Goal: Information Seeking & Learning: Obtain resource

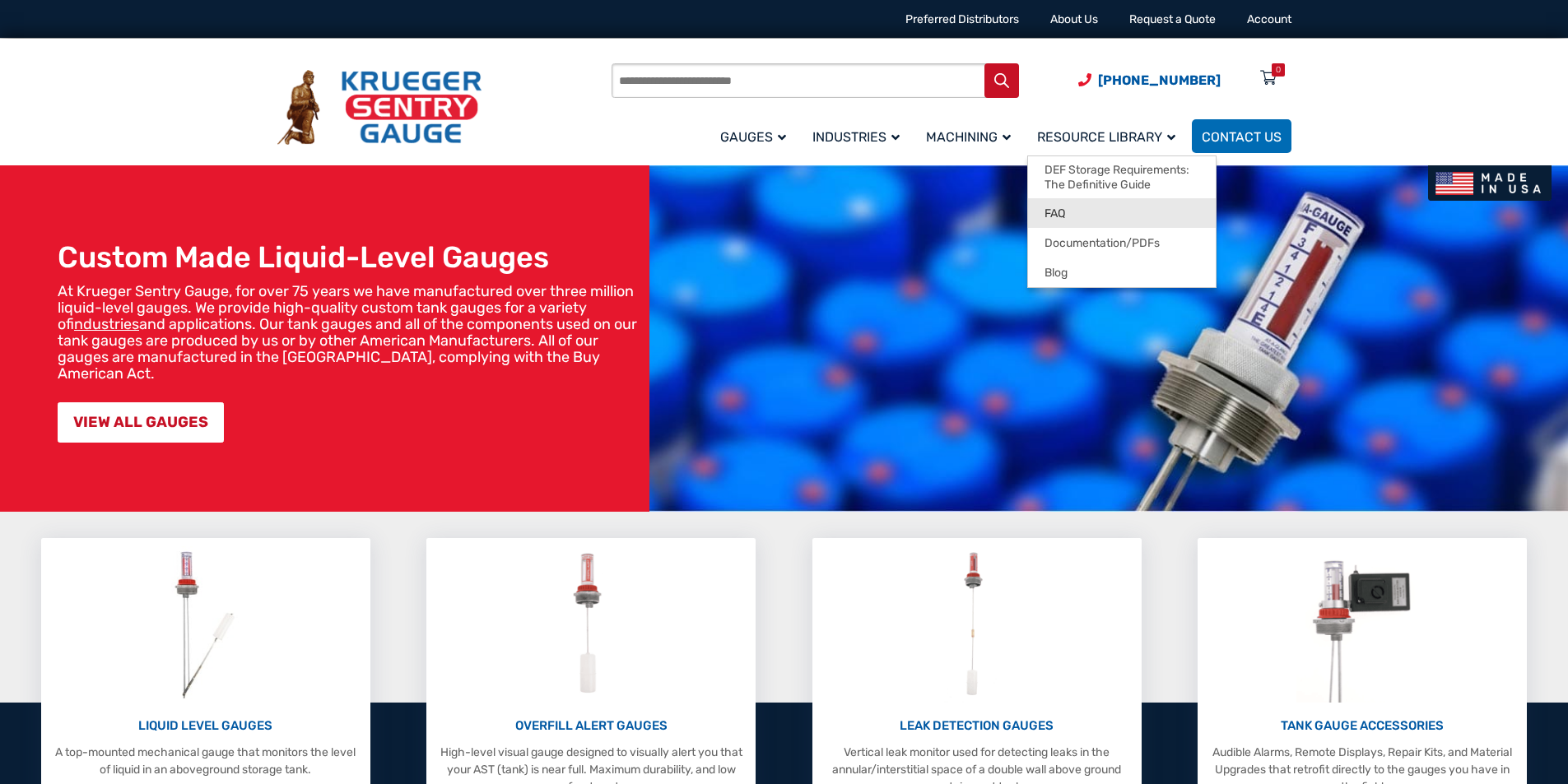
click at [1070, 209] on link "FAQ" at bounding box center [1122, 214] width 188 height 30
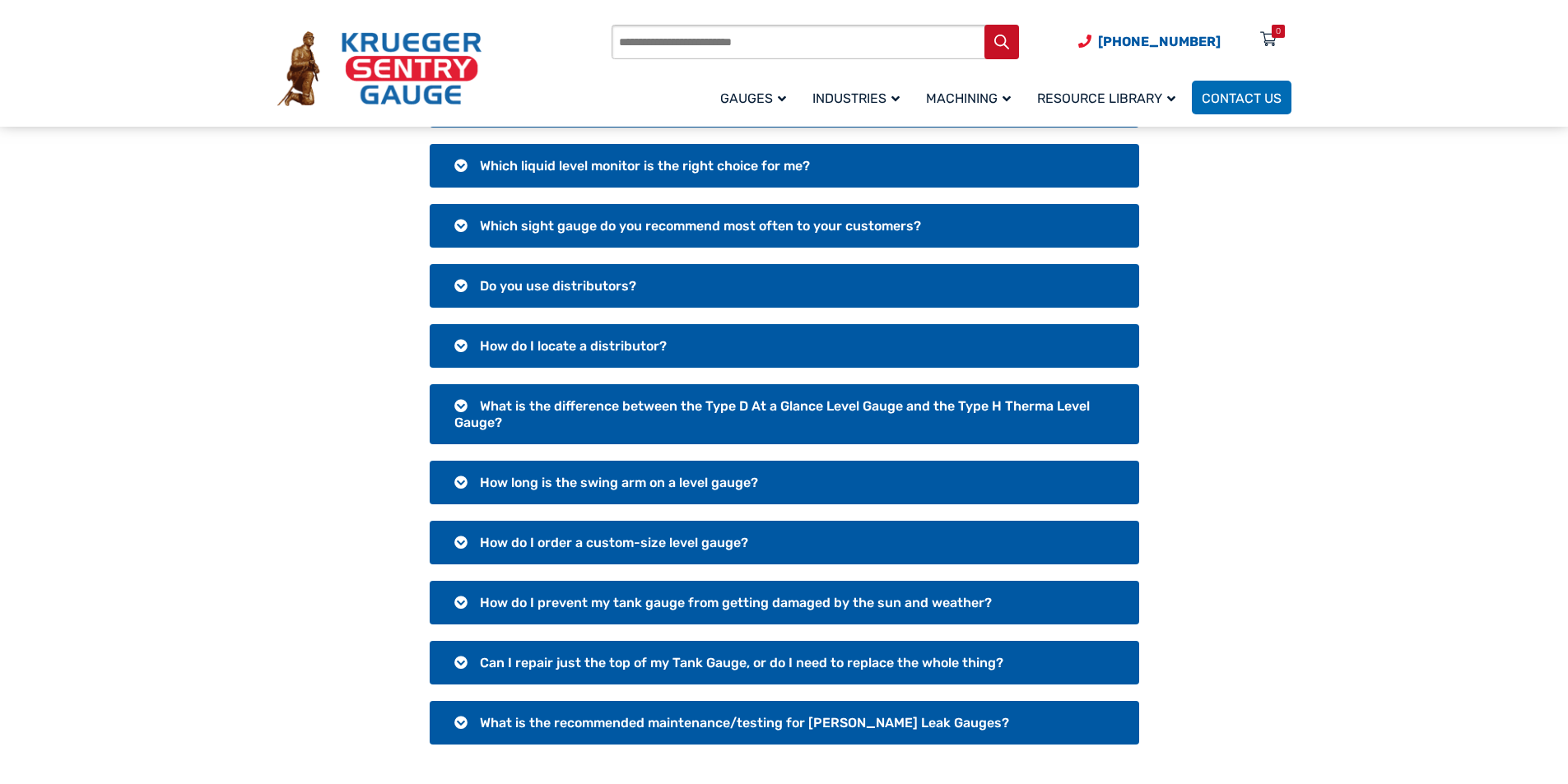
click at [646, 401] on span "What is the difference between the Type D At a Glance Level Gauge and the Type …" at bounding box center [772, 414] width 635 height 32
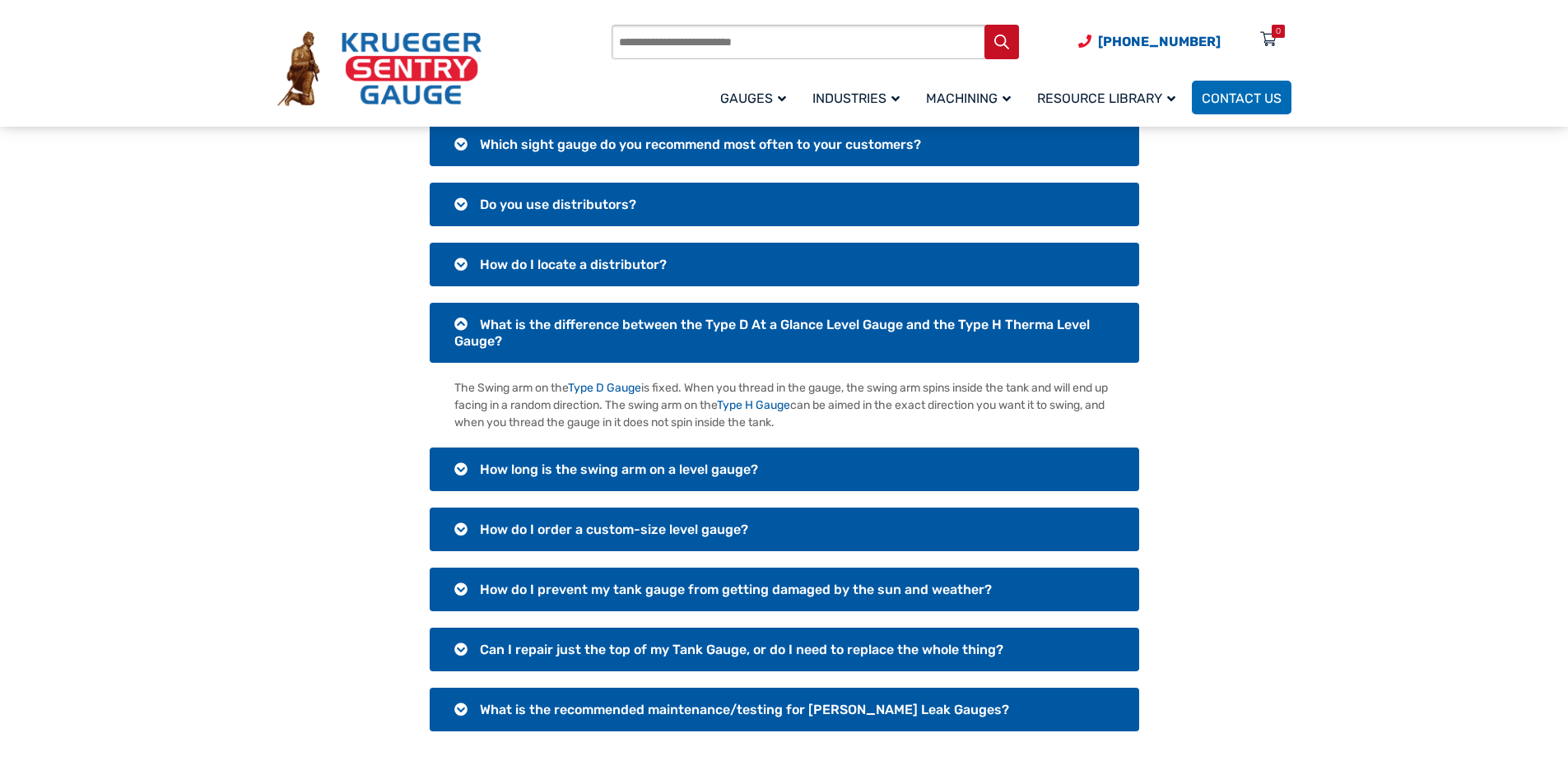
scroll to position [245, 0]
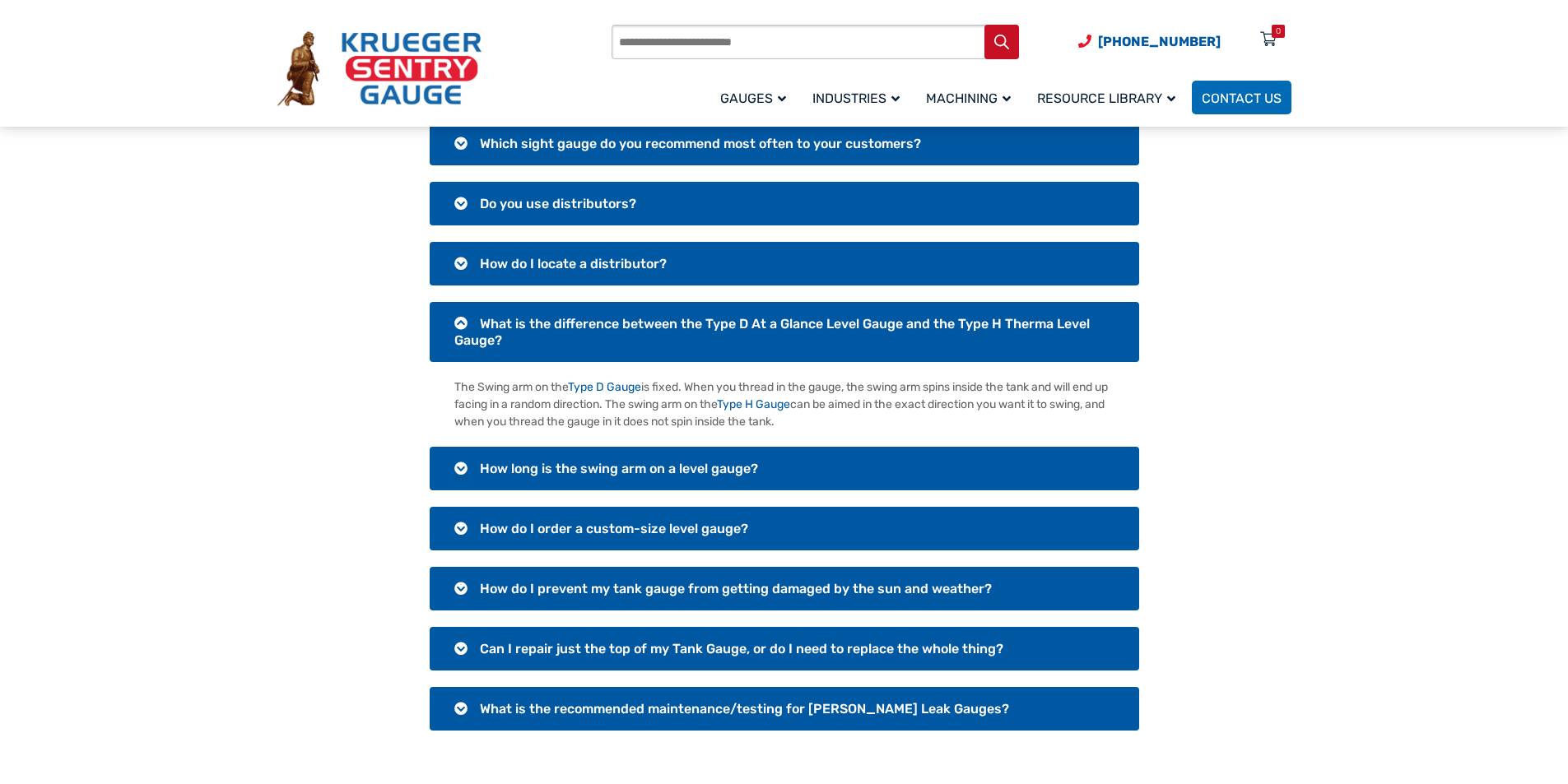
click at [609, 525] on span "How do I order a custom-size level gauge?" at bounding box center [614, 529] width 268 height 16
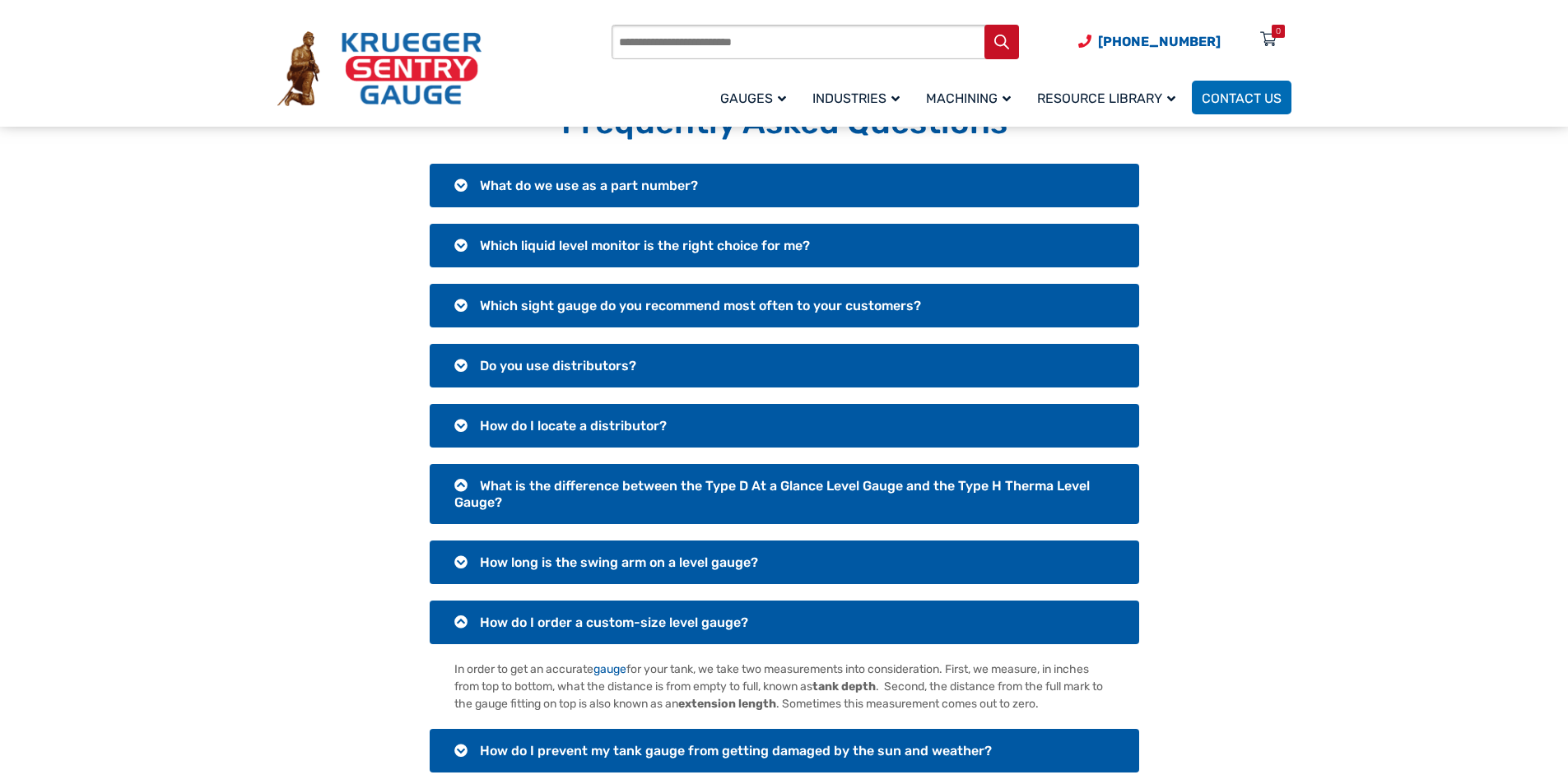
scroll to position [82, 0]
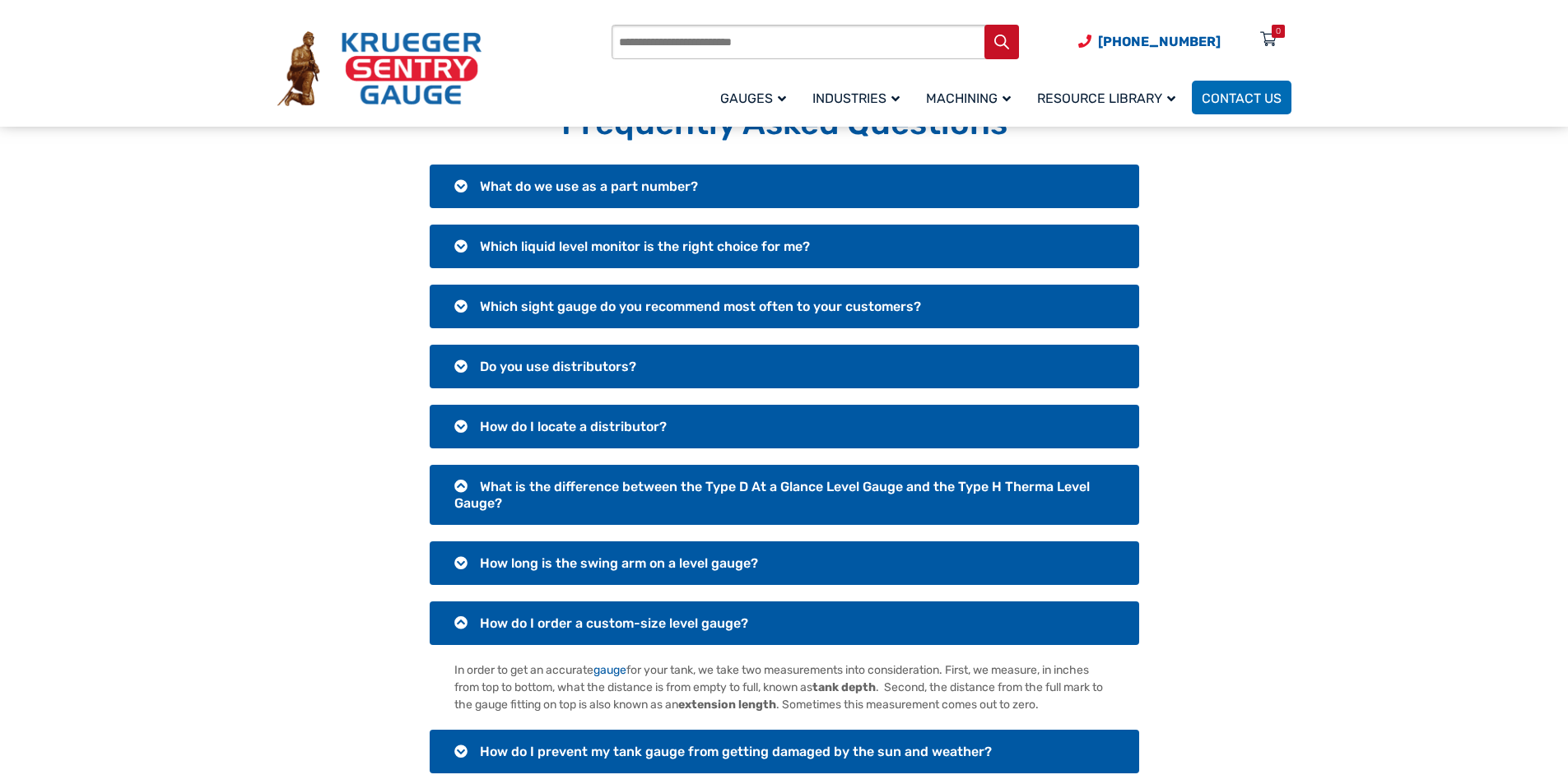
click at [674, 307] on span "Which sight gauge do you recommend most often to your customers?" at bounding box center [701, 307] width 441 height 16
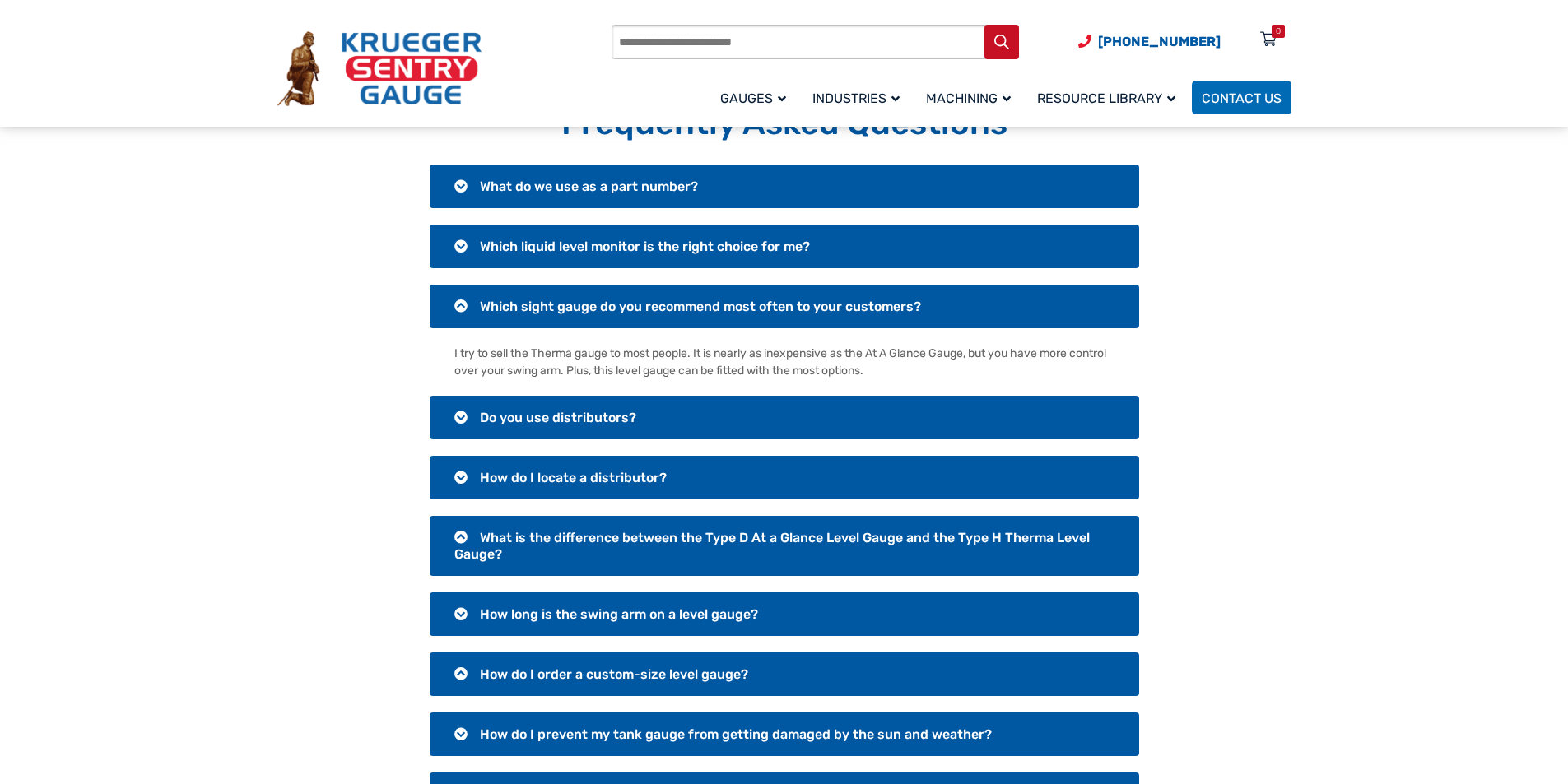
click at [673, 249] on span "Which liquid level monitor is the right choice for me?" at bounding box center [645, 246] width 330 height 16
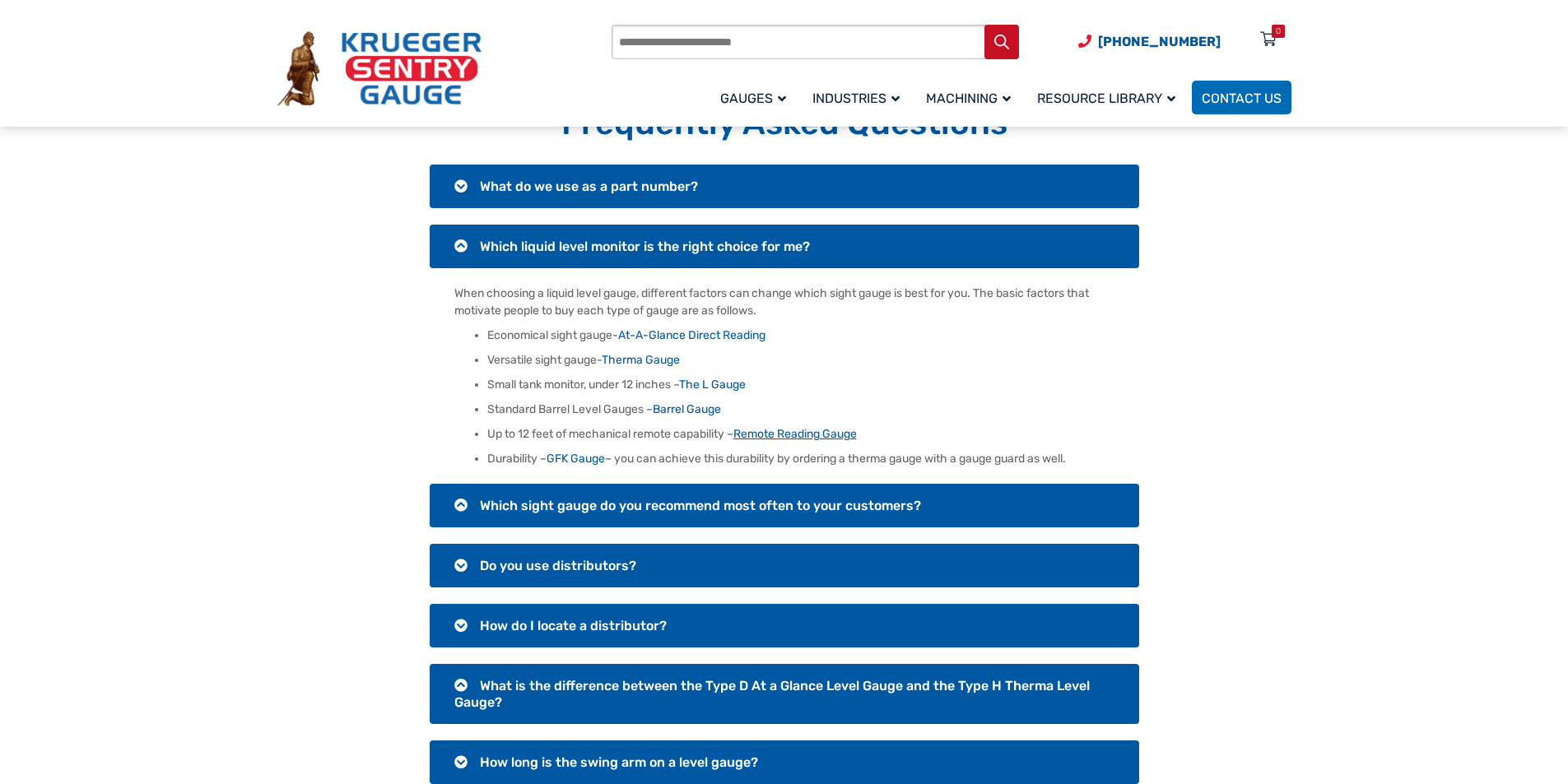
click at [810, 432] on link "Remote Reading Gauge" at bounding box center [795, 434] width 123 height 14
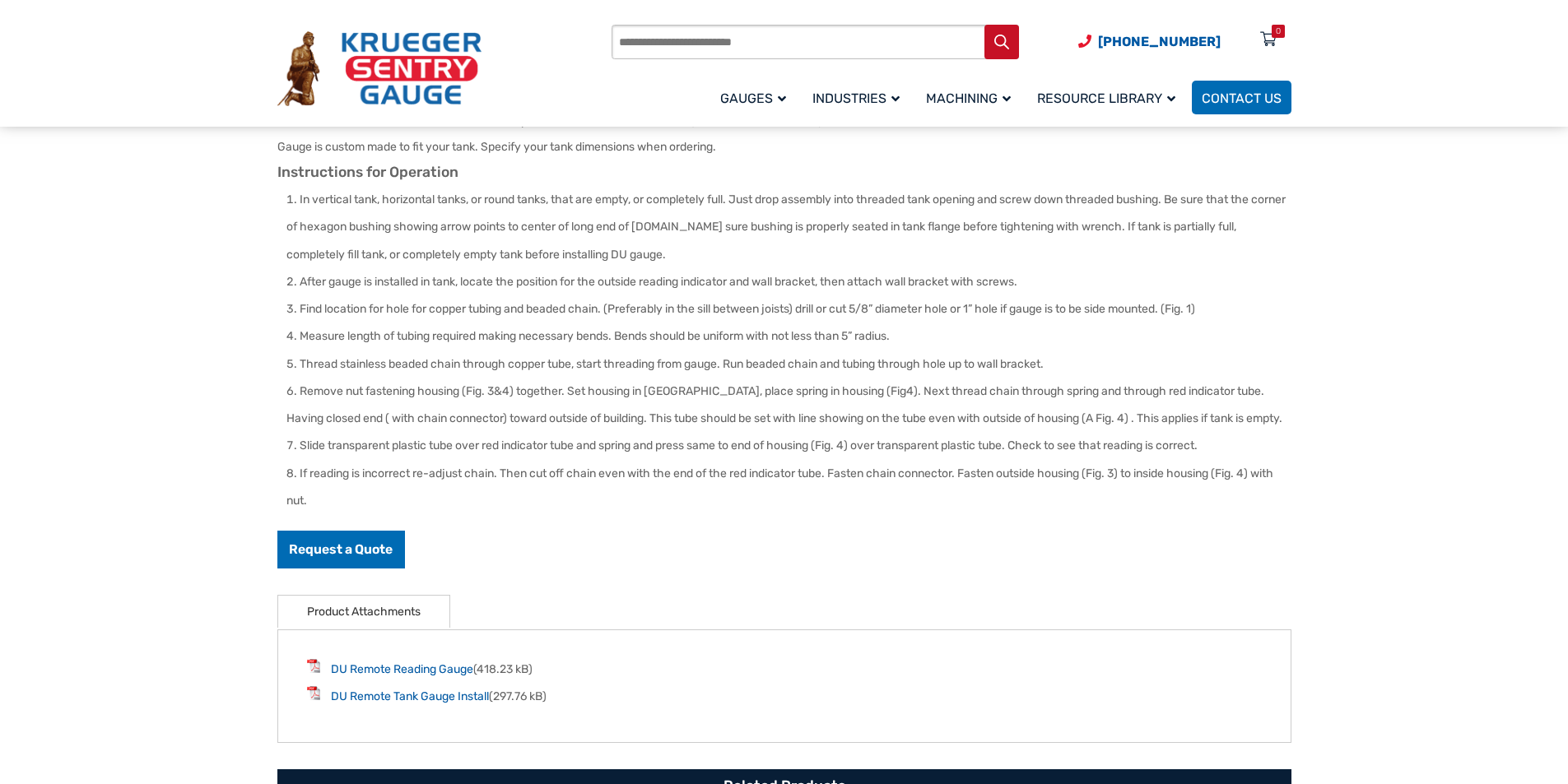
scroll to position [665, 0]
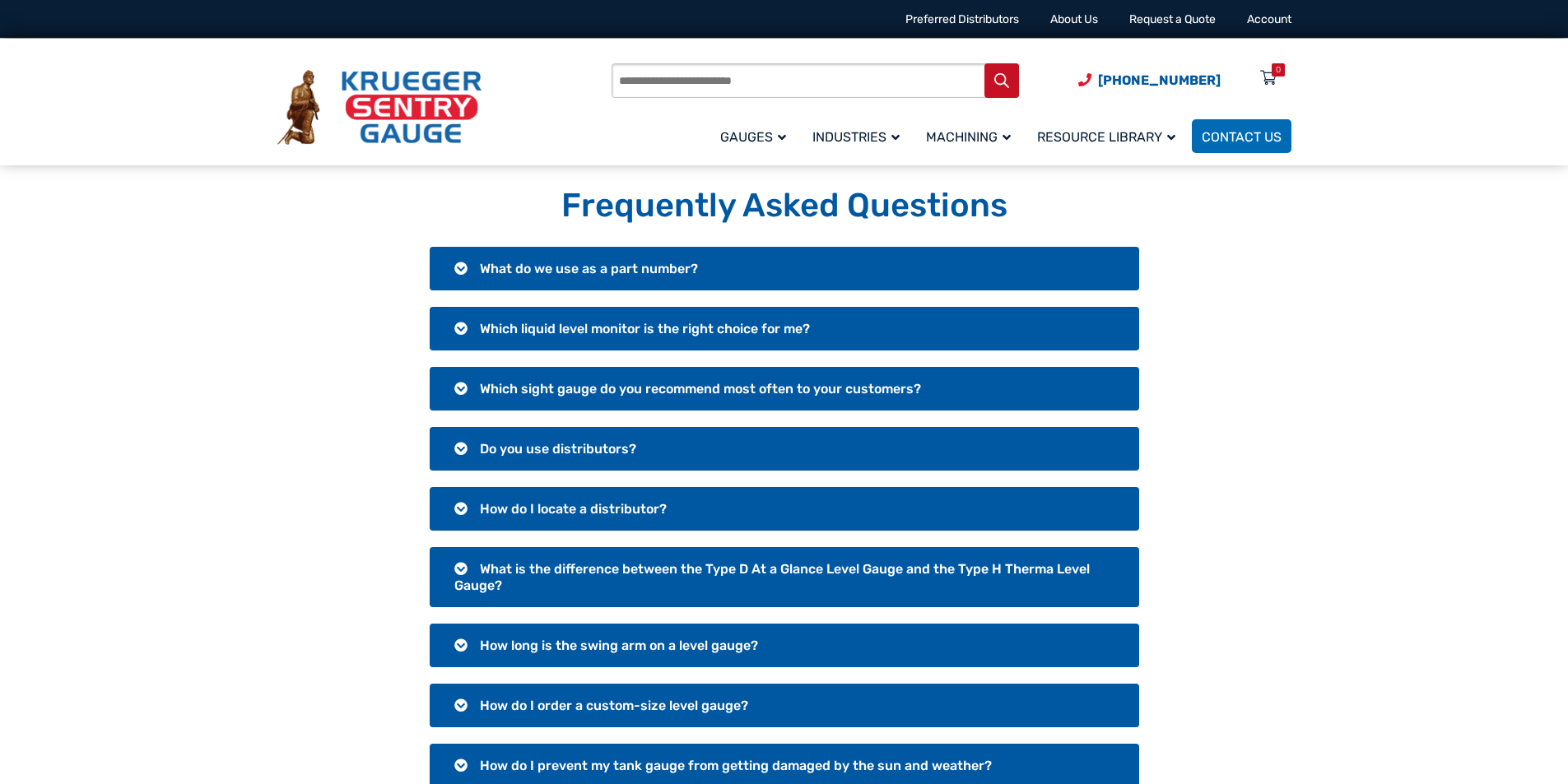
click at [605, 329] on span "Which liquid level monitor is the right choice for me?" at bounding box center [645, 329] width 330 height 16
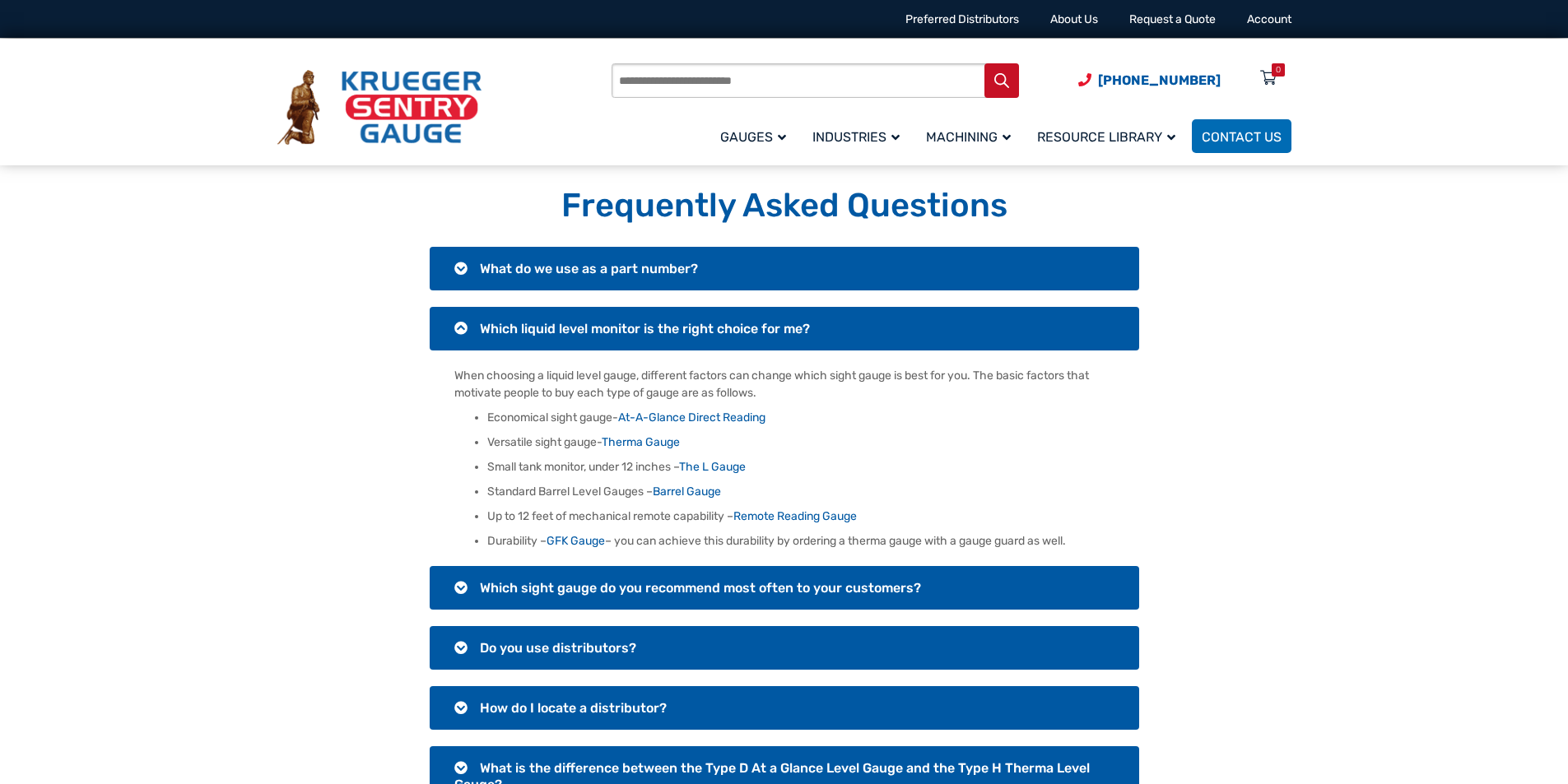
click at [605, 267] on span "What do we use as a part number?" at bounding box center [589, 268] width 218 height 16
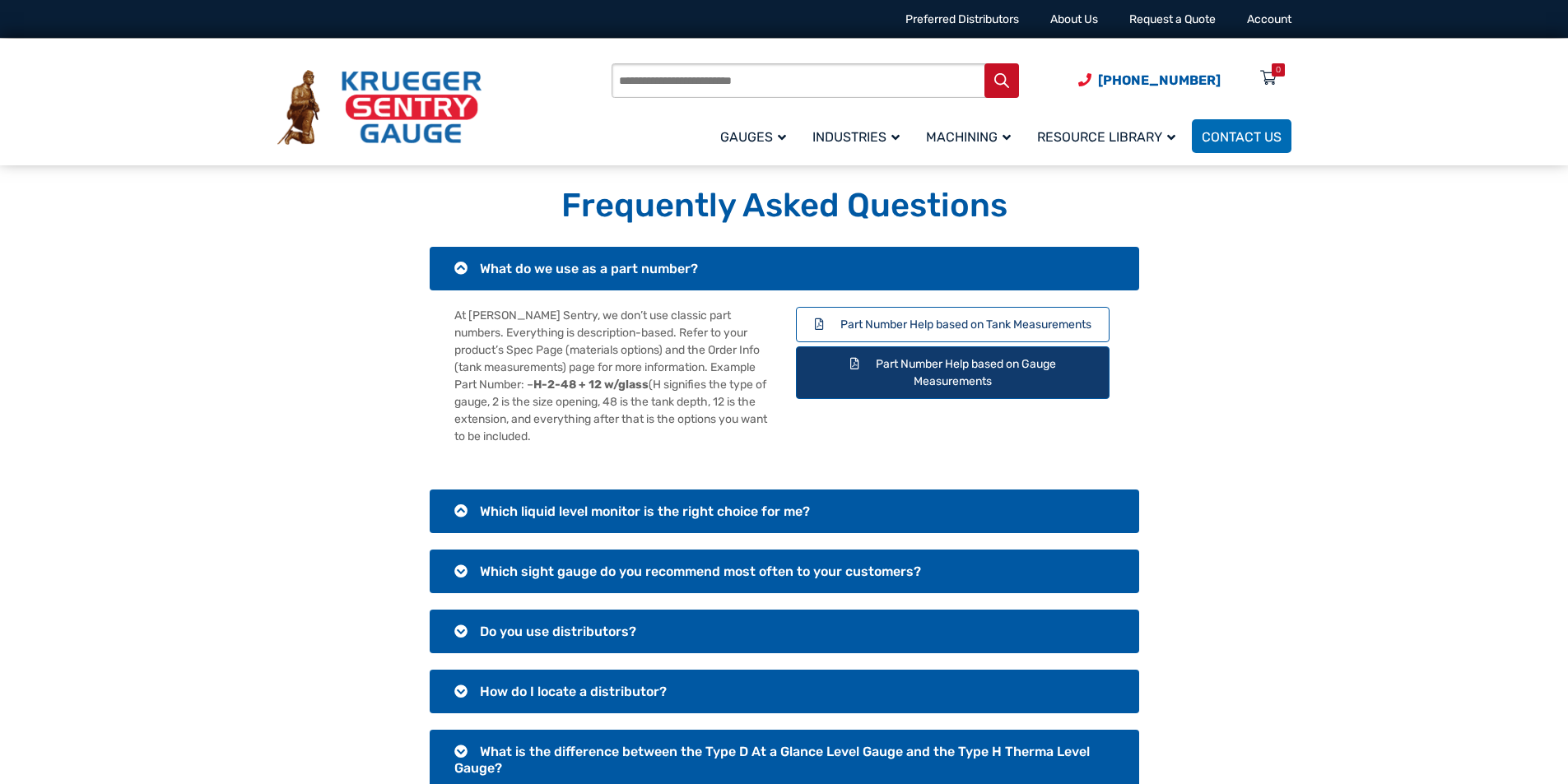
click at [924, 366] on link "Part Number Help based on Gauge Measurements" at bounding box center [954, 373] width 314 height 53
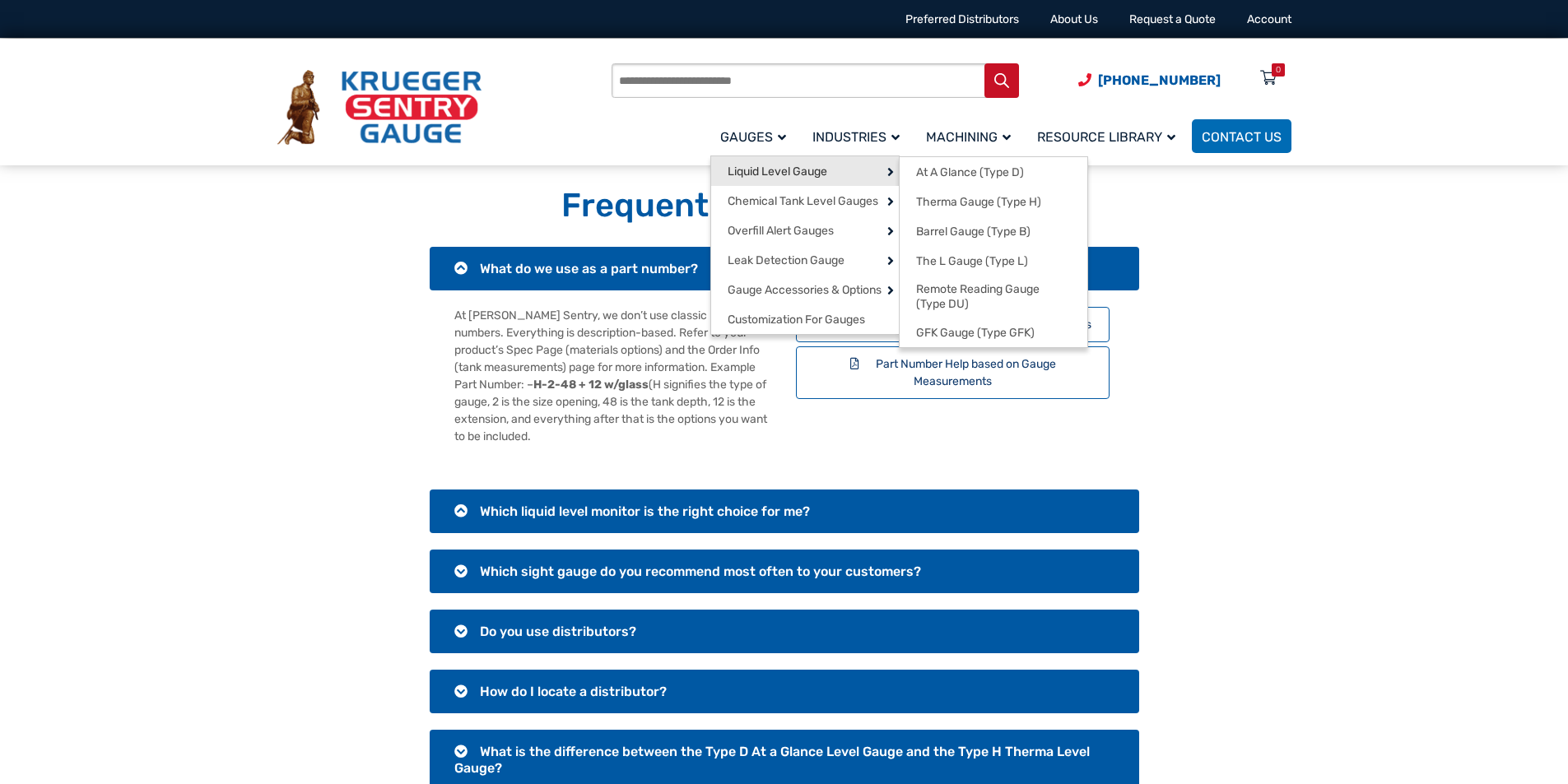
click at [769, 170] on span "Liquid Level Gauge" at bounding box center [778, 172] width 99 height 15
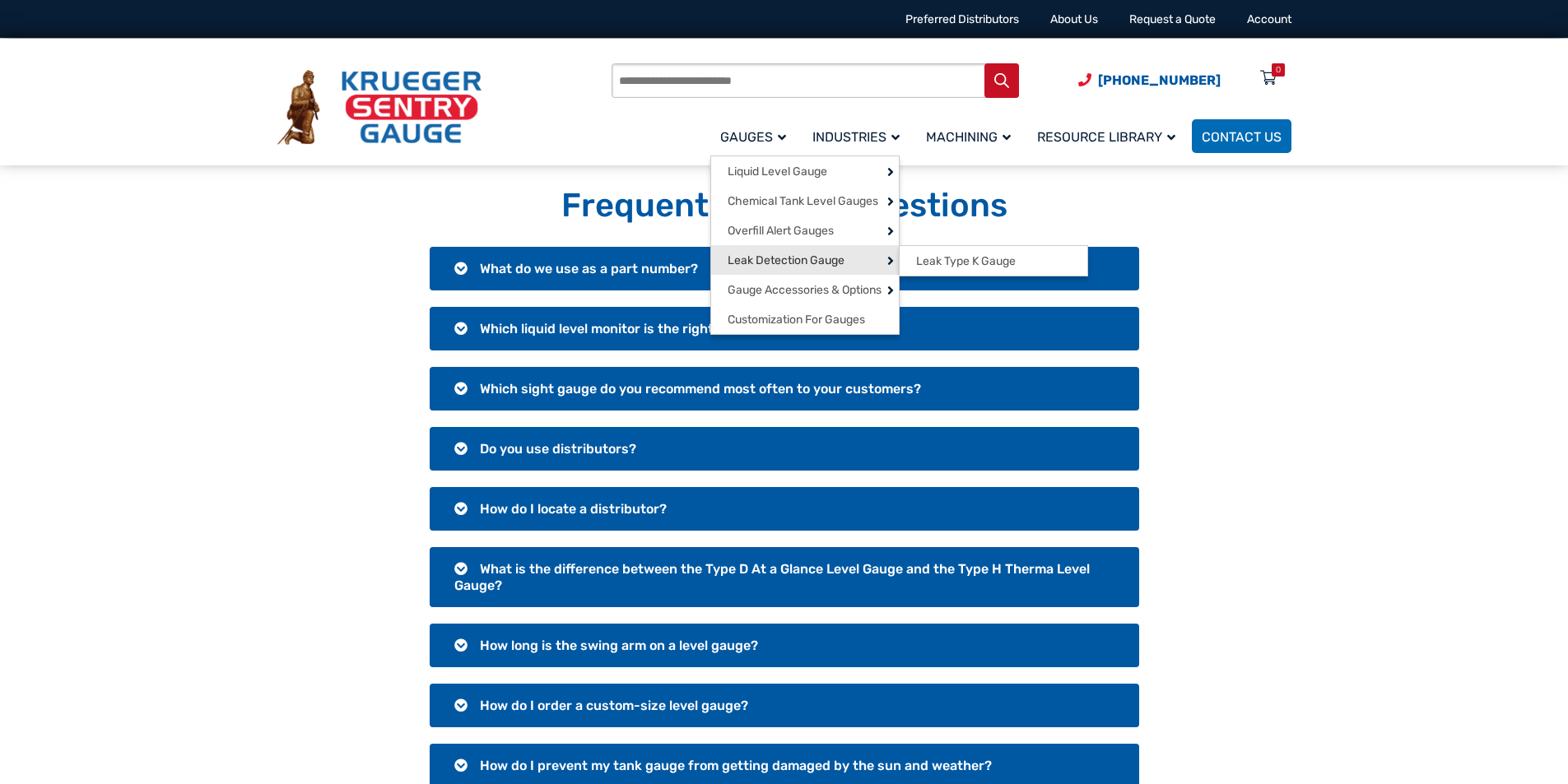
click at [749, 255] on span "Leak Detection Gauge" at bounding box center [786, 260] width 117 height 15
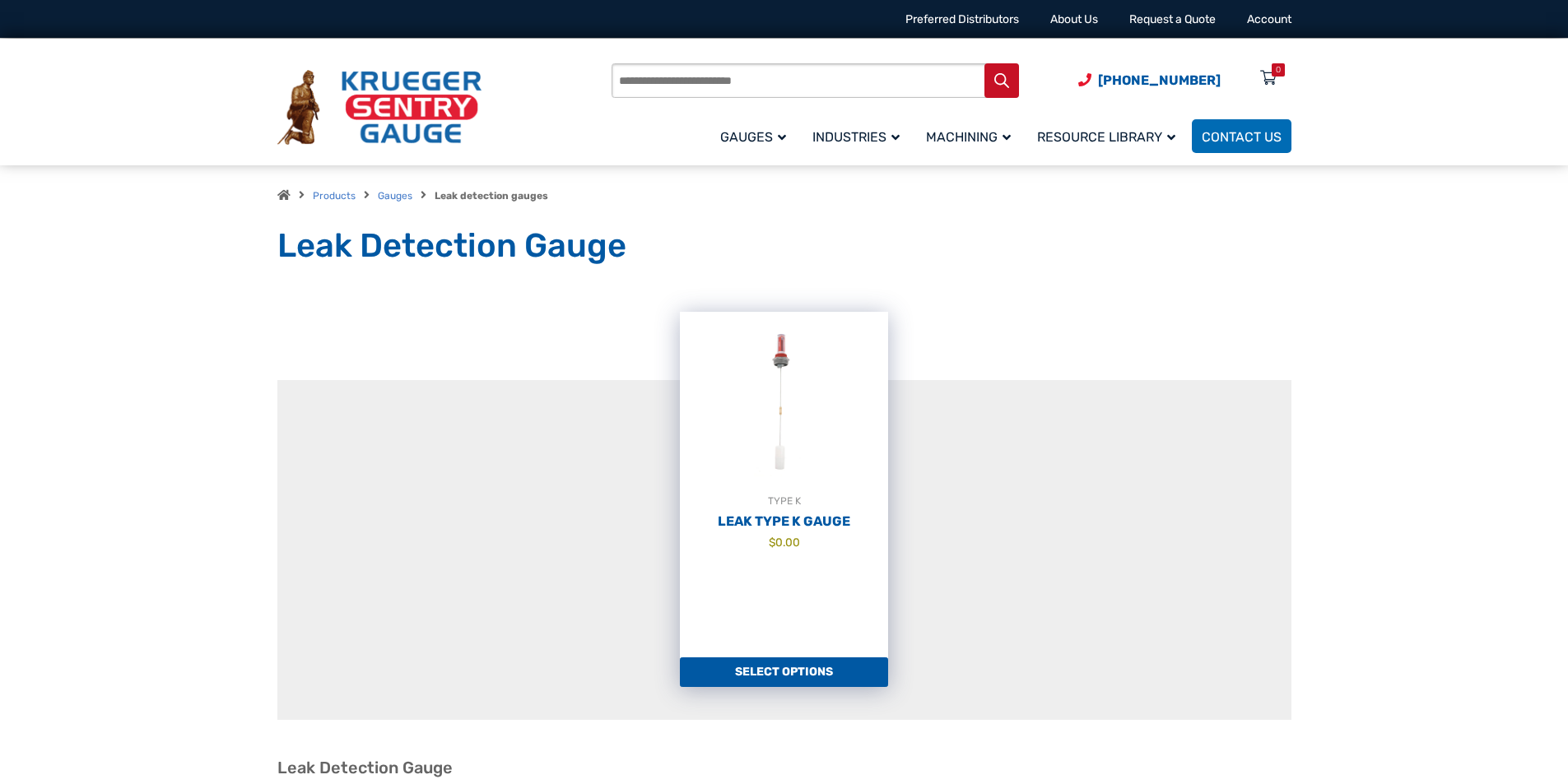
click at [784, 661] on link "Select options" at bounding box center [784, 673] width 208 height 30
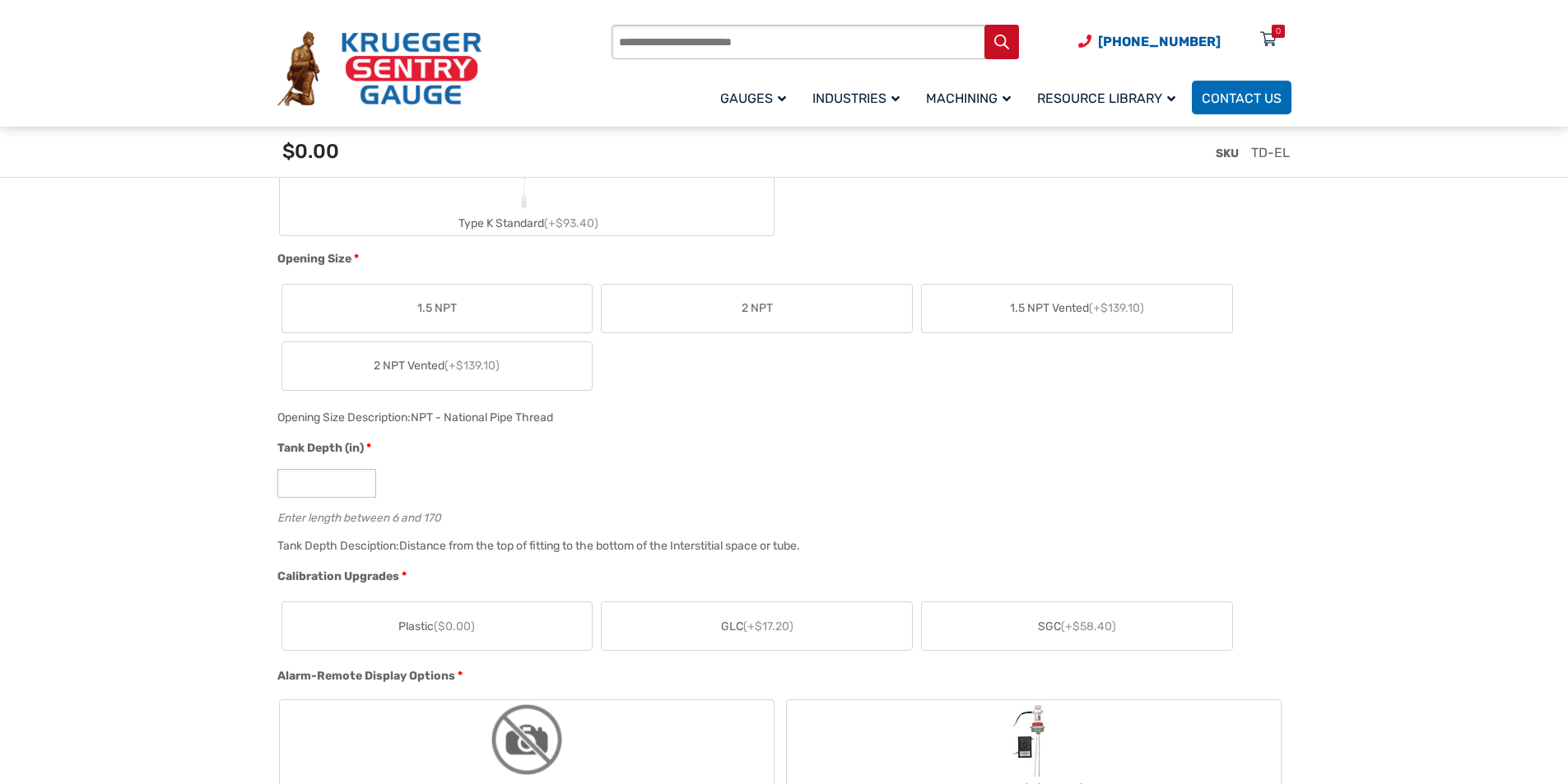
scroll to position [738, 0]
click at [284, 483] on input "*" at bounding box center [326, 482] width 98 height 29
click at [361, 482] on input "*" at bounding box center [326, 482] width 98 height 29
click at [361, 482] on input "**" at bounding box center [326, 482] width 98 height 29
type input "**"
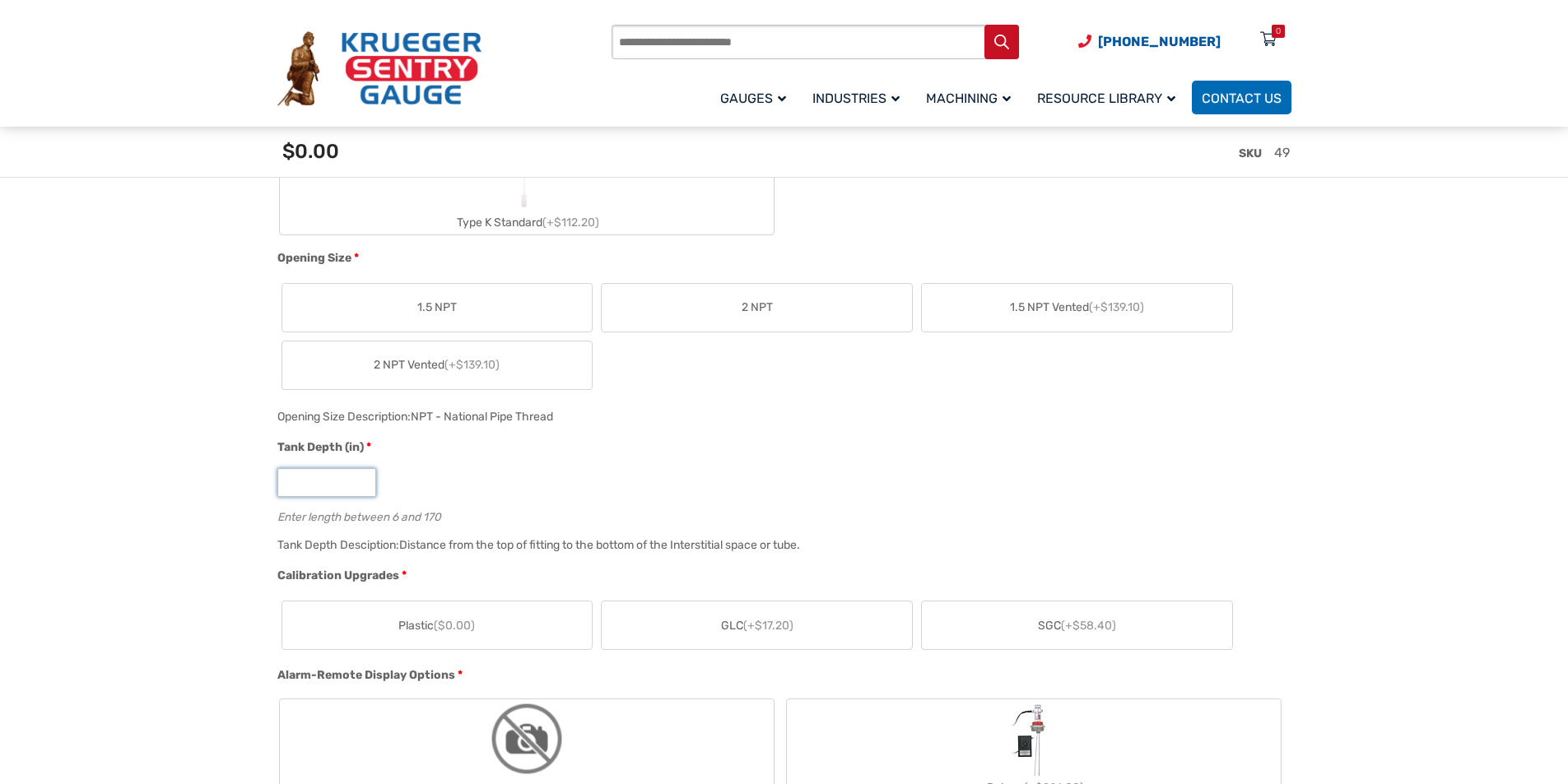
click at [361, 489] on input "**" at bounding box center [326, 482] width 98 height 29
click at [423, 497] on div "**" at bounding box center [781, 482] width 1006 height 29
click at [471, 556] on div "Tank Depth Desciption: Distance from the top of fitting to the bottom of the In…" at bounding box center [781, 550] width 1014 height 32
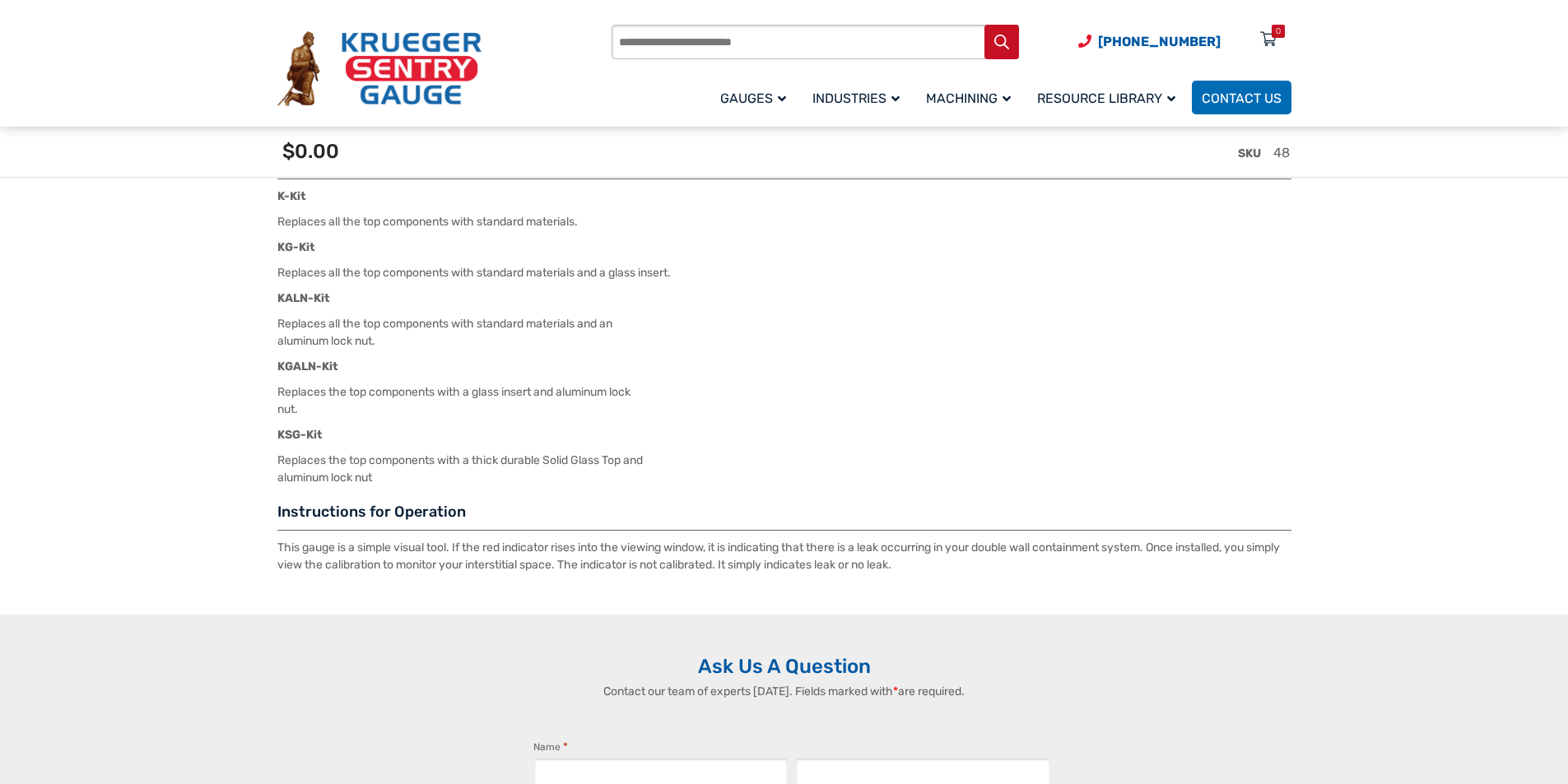
scroll to position [2464, 0]
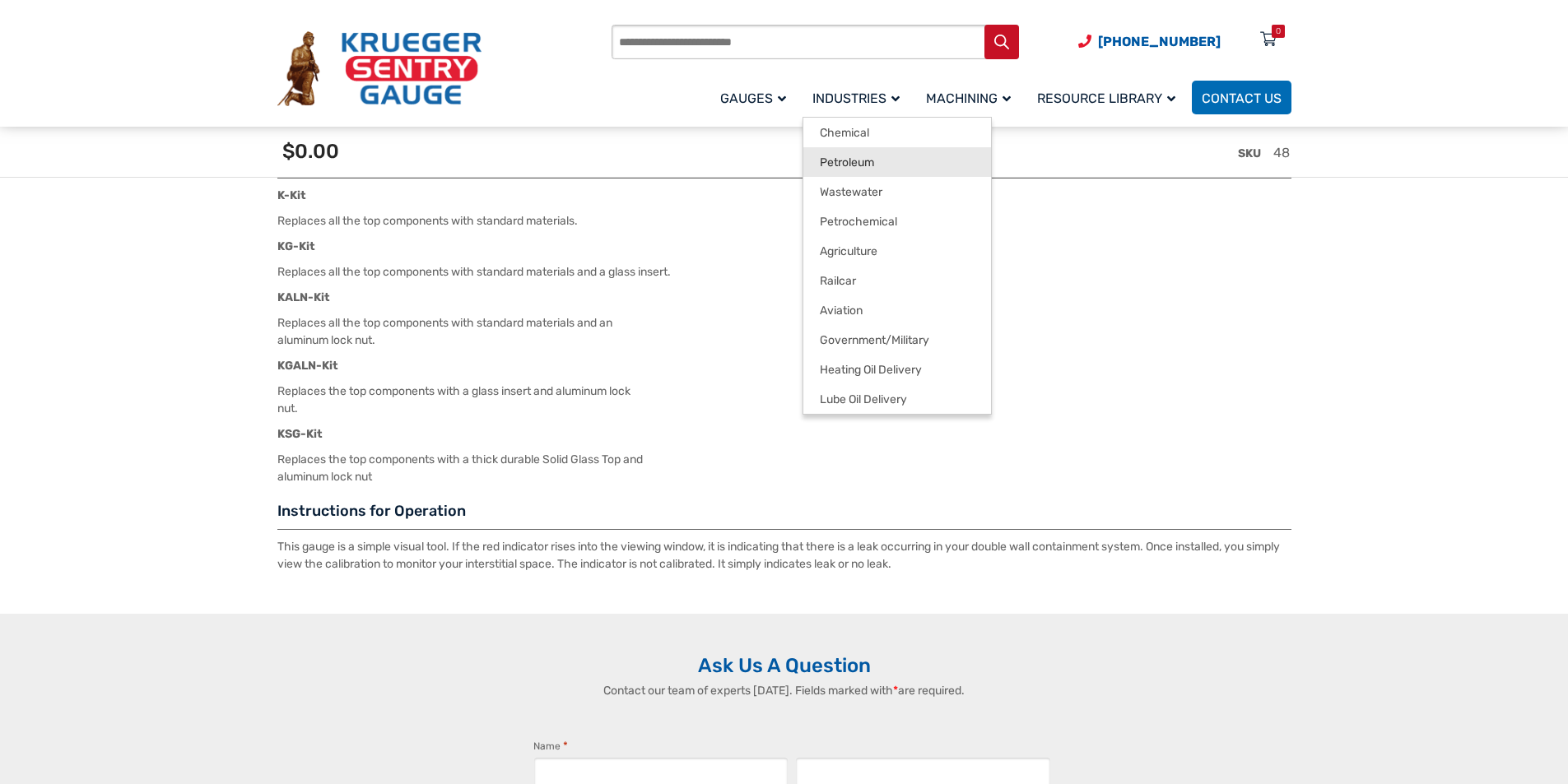
click at [845, 163] on span "Petroleum" at bounding box center [847, 162] width 55 height 15
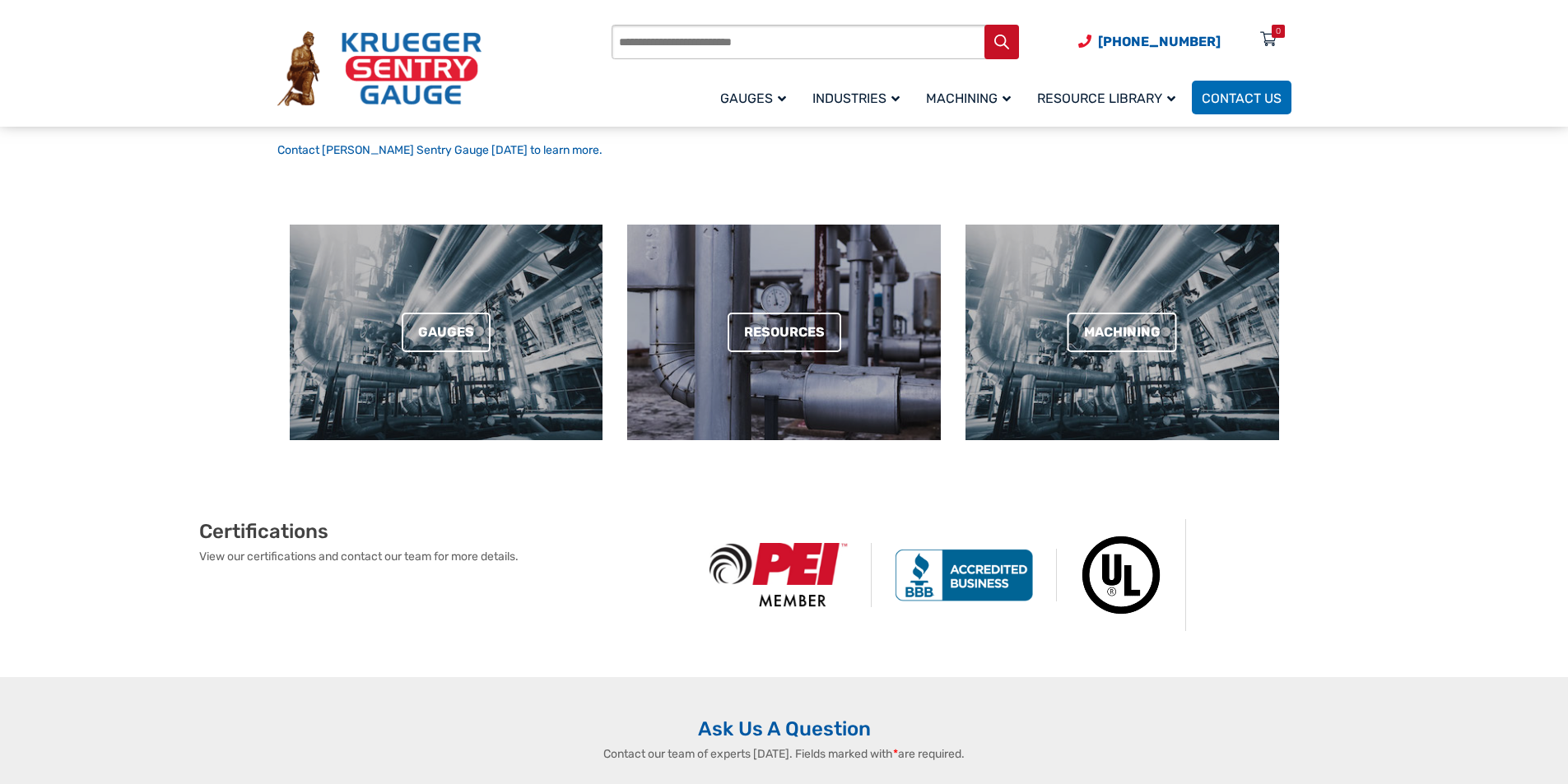
scroll to position [740, 0]
click at [784, 328] on link "Resources" at bounding box center [784, 332] width 113 height 40
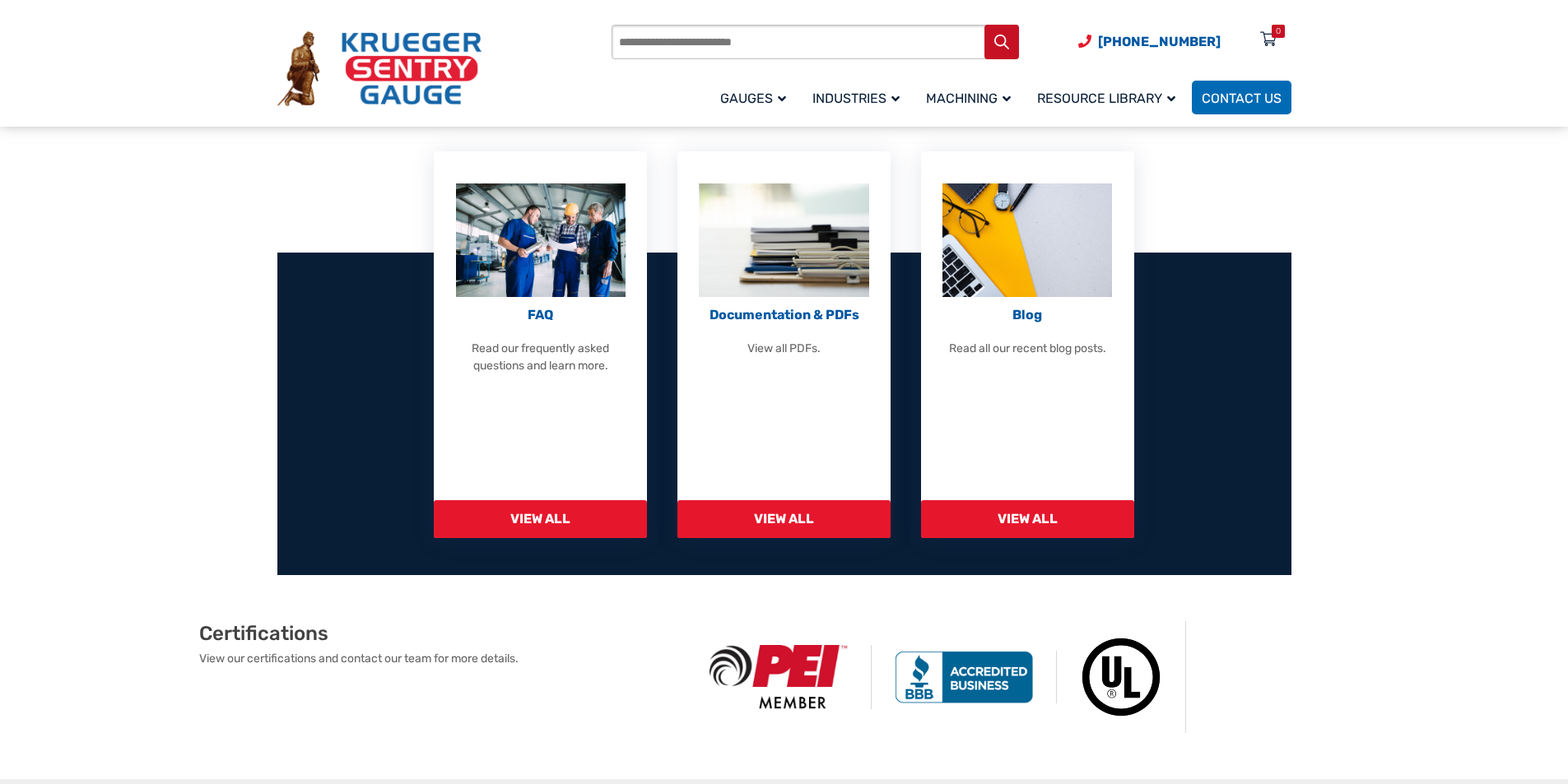
scroll to position [575, 0]
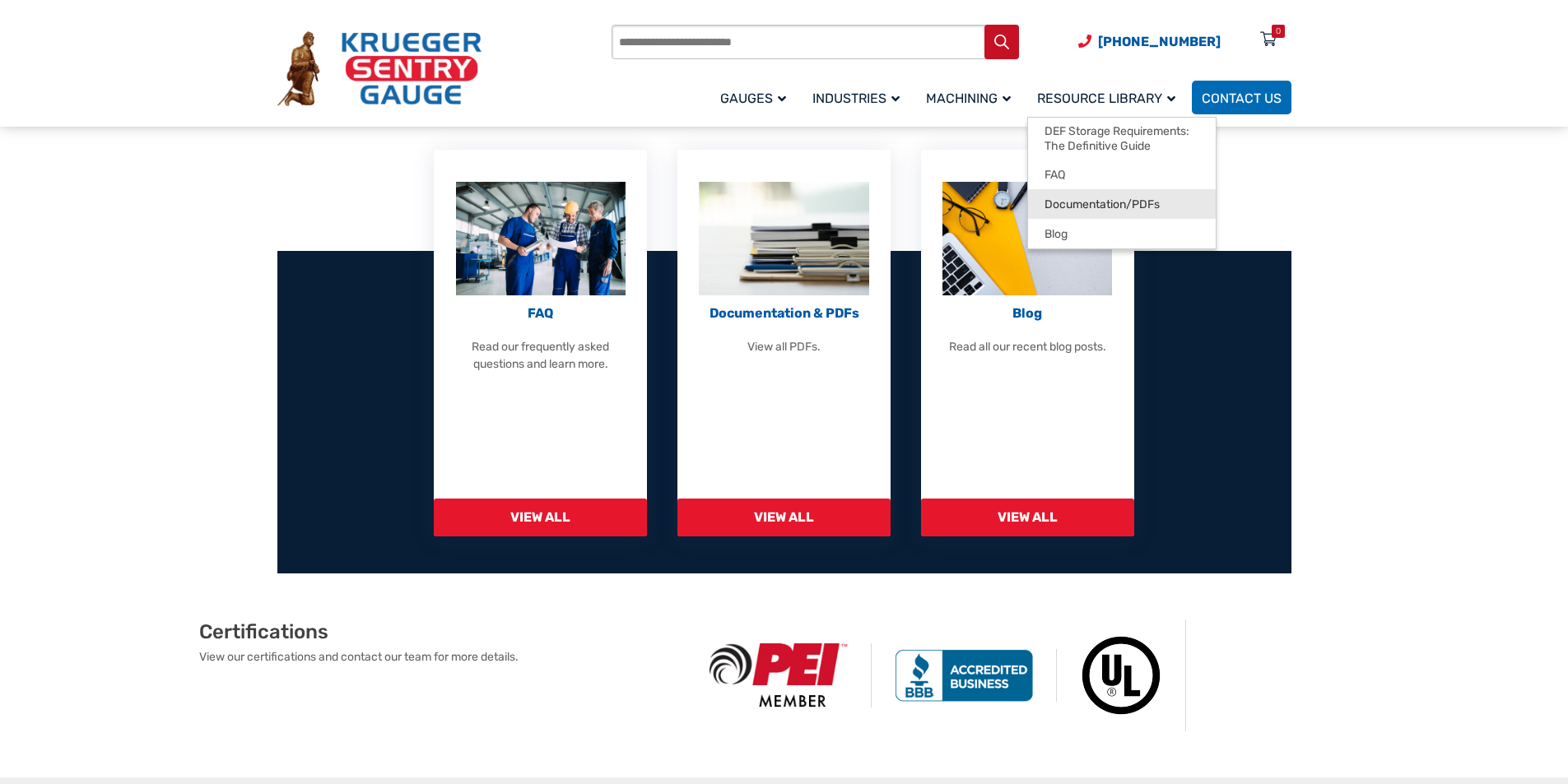
click at [1101, 203] on span "Documentation/PDFs" at bounding box center [1103, 205] width 115 height 15
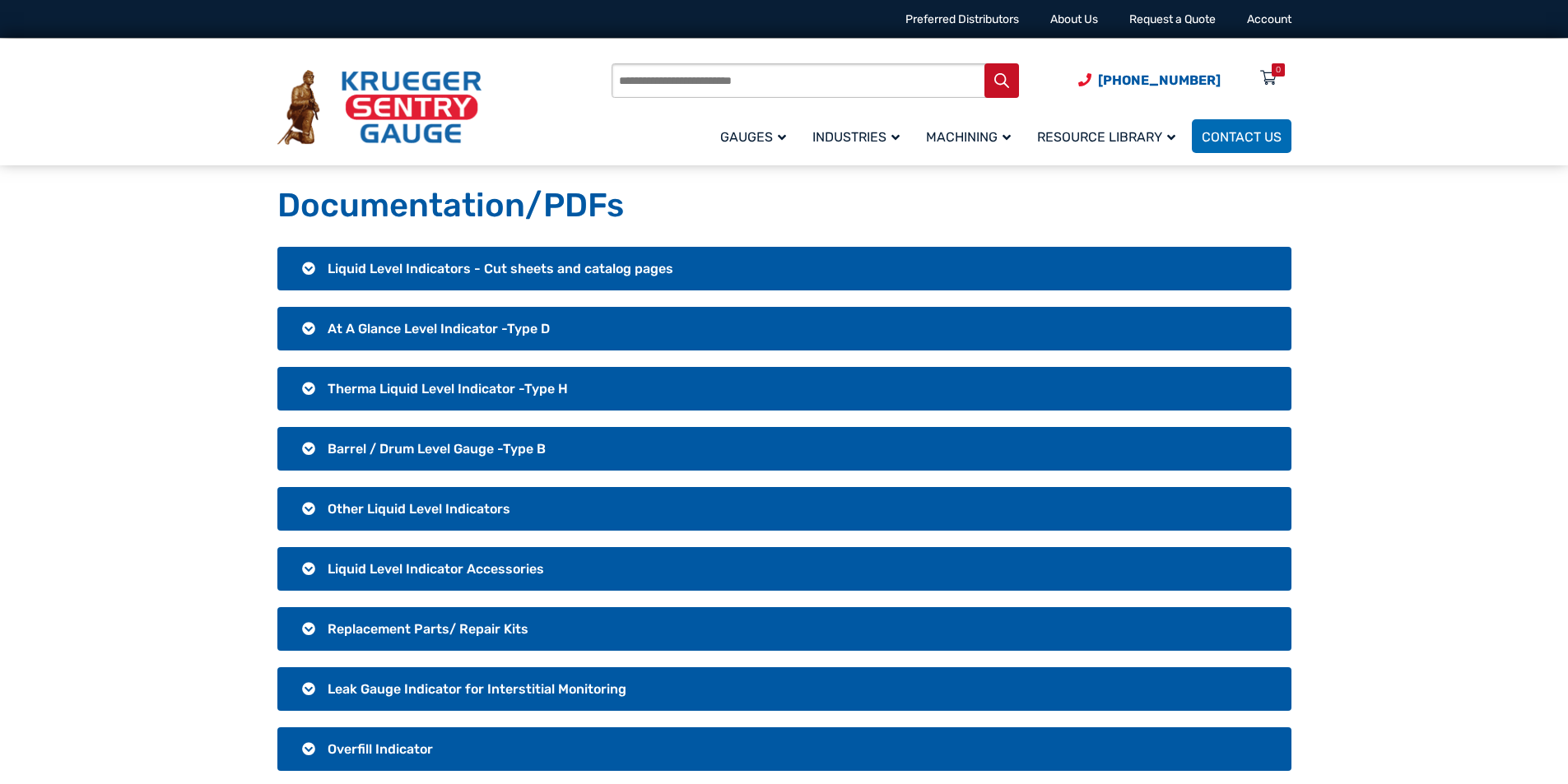
click at [434, 389] on span "Therma Liquid Level Indicator -Type H" at bounding box center [448, 389] width 241 height 16
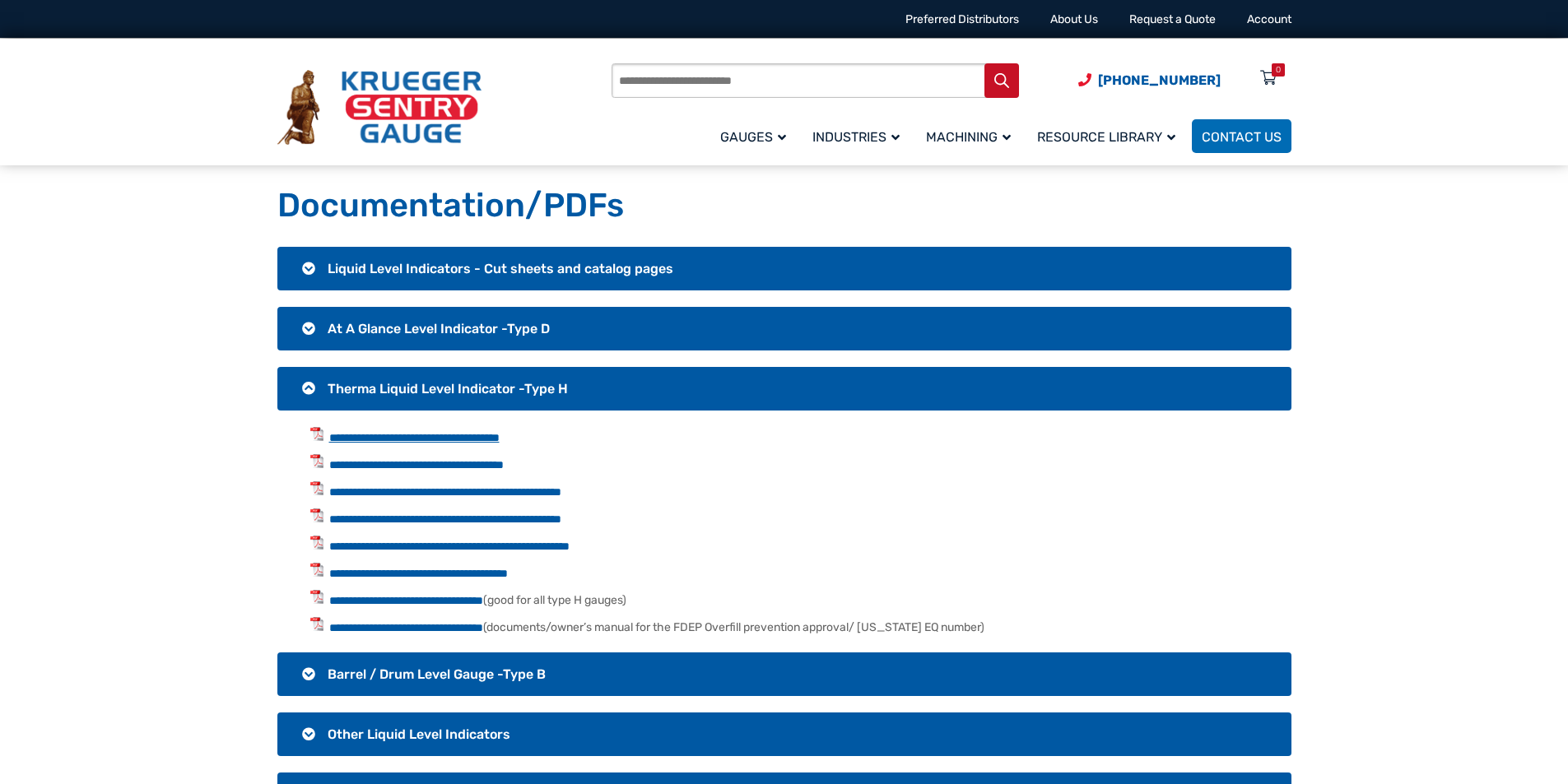
click at [405, 440] on link "**********" at bounding box center [414, 438] width 170 height 12
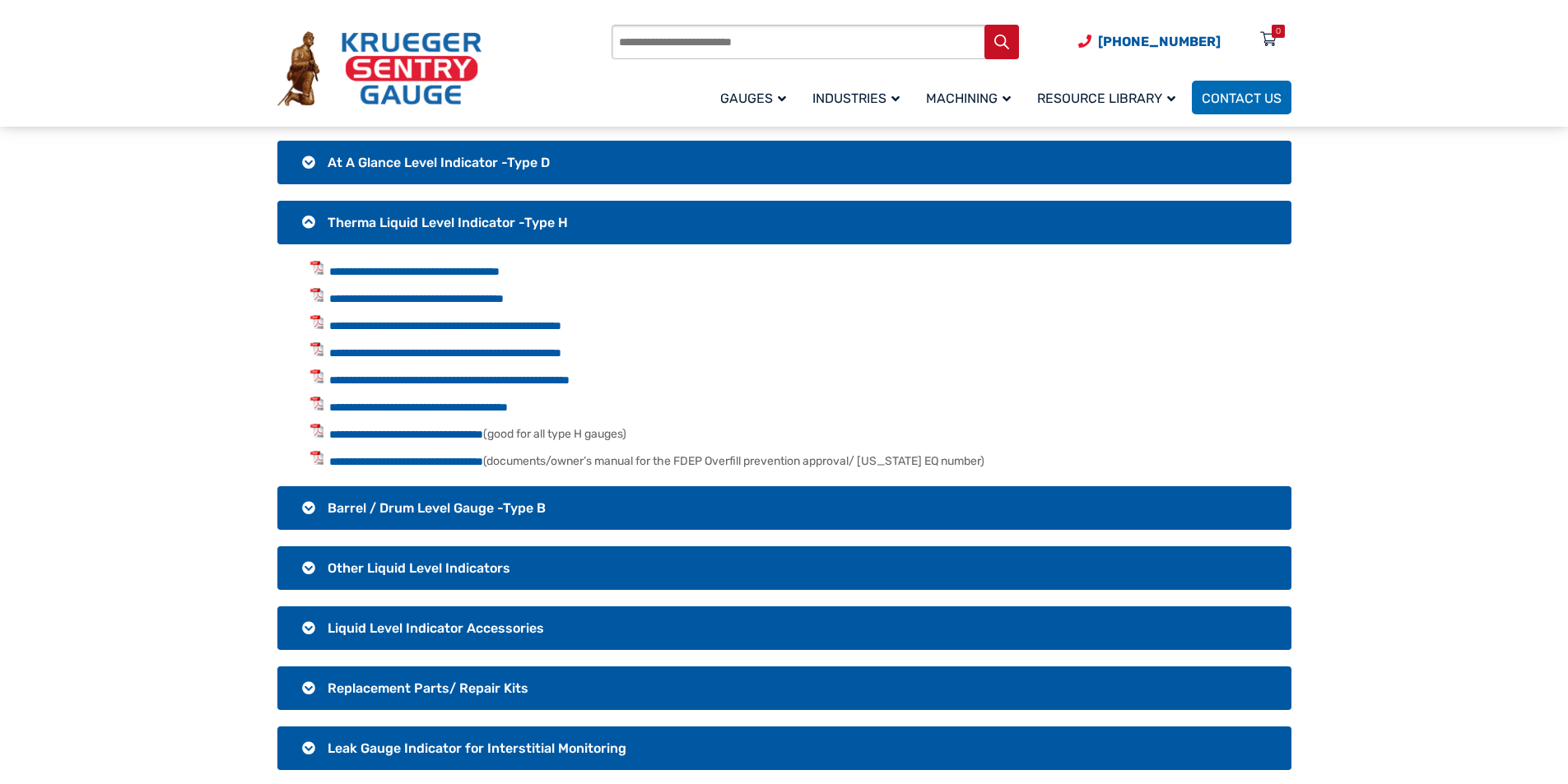
scroll to position [165, 0]
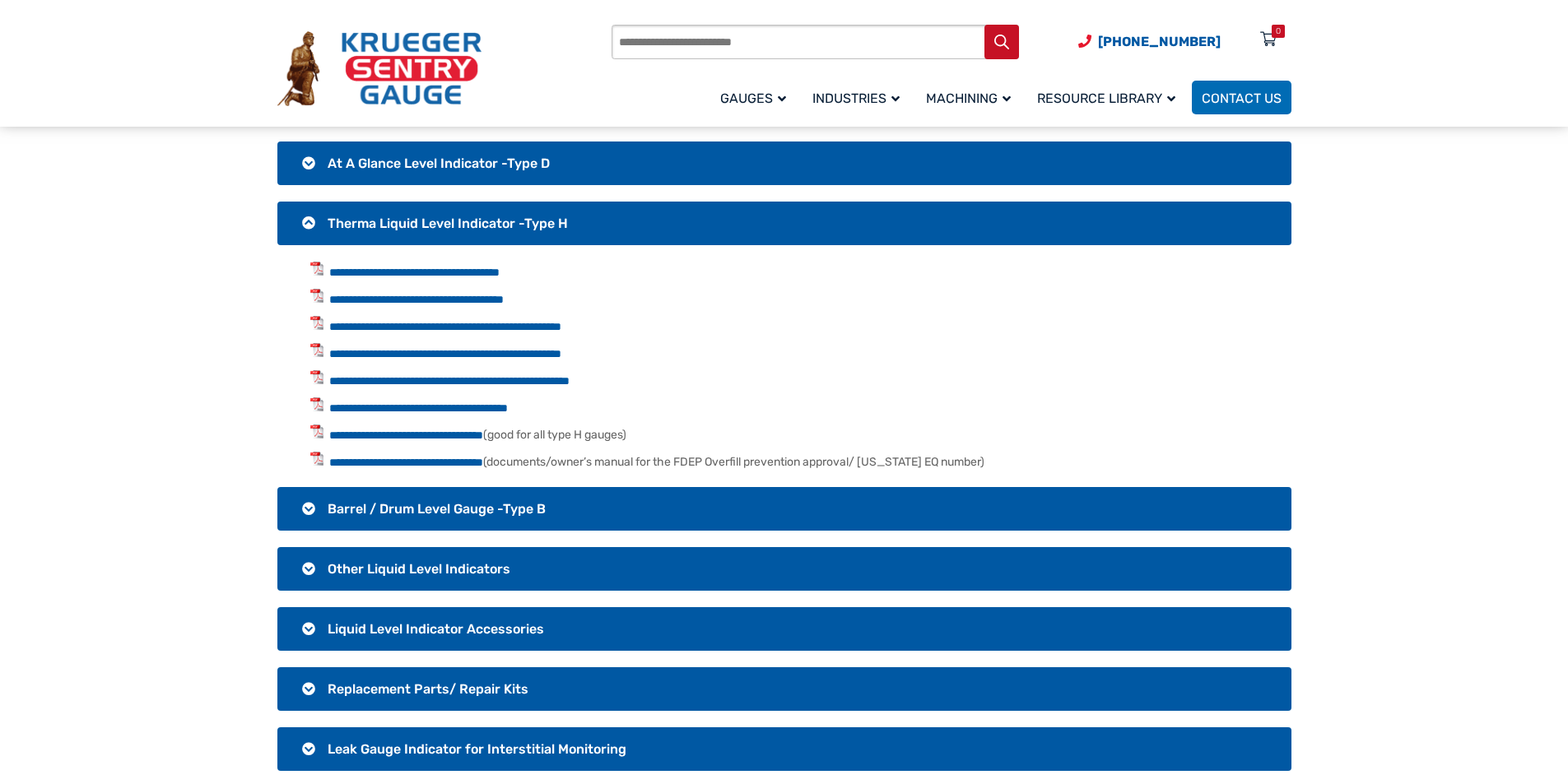
click at [399, 154] on h3 "At A Glance Level Indicator -Type D" at bounding box center [784, 163] width 1014 height 44
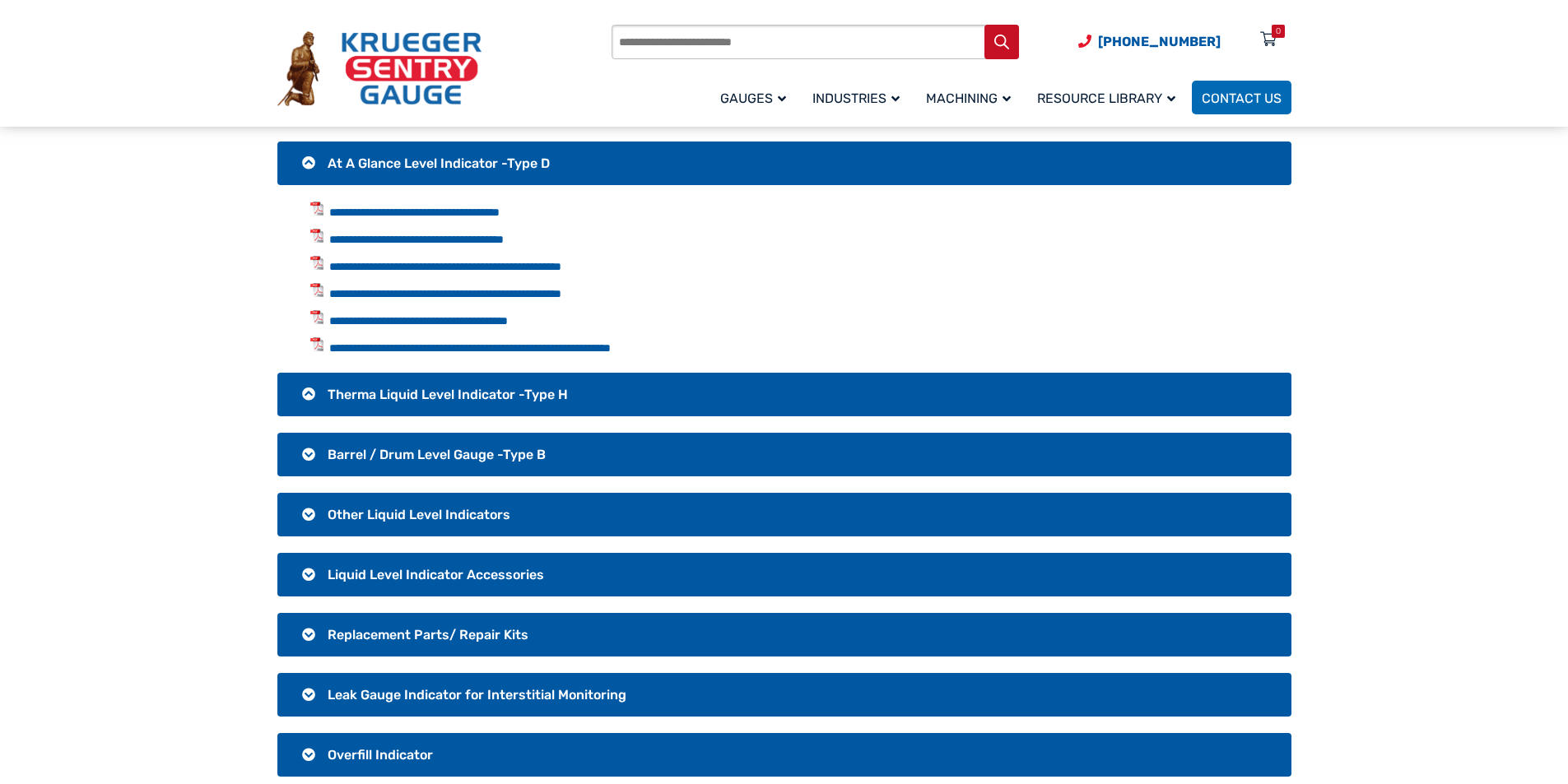
click at [399, 154] on h3 "At A Glance Level Indicator -Type D" at bounding box center [784, 163] width 1014 height 44
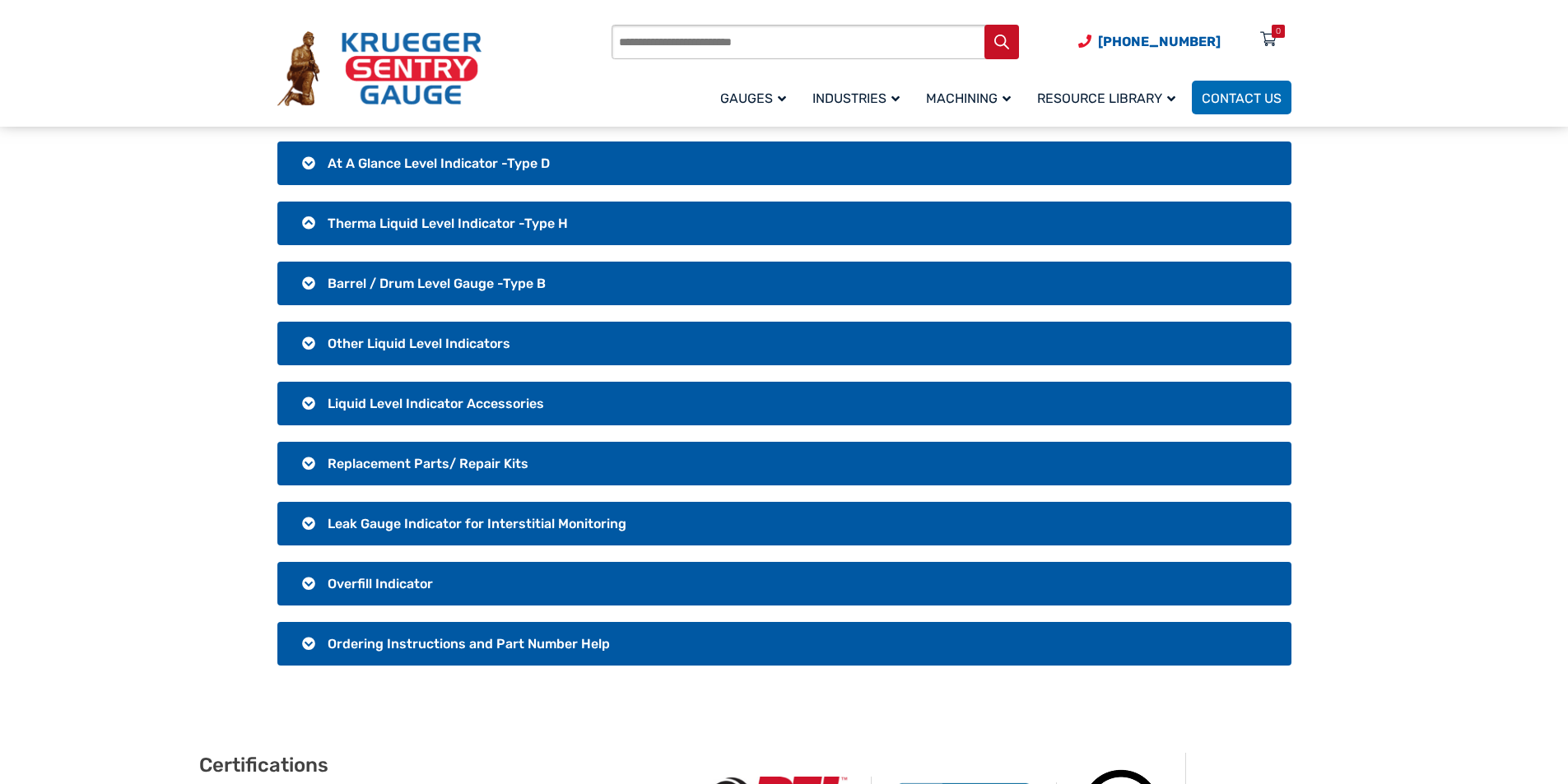
click at [400, 347] on span "Other Liquid Level Indicators" at bounding box center [420, 344] width 183 height 16
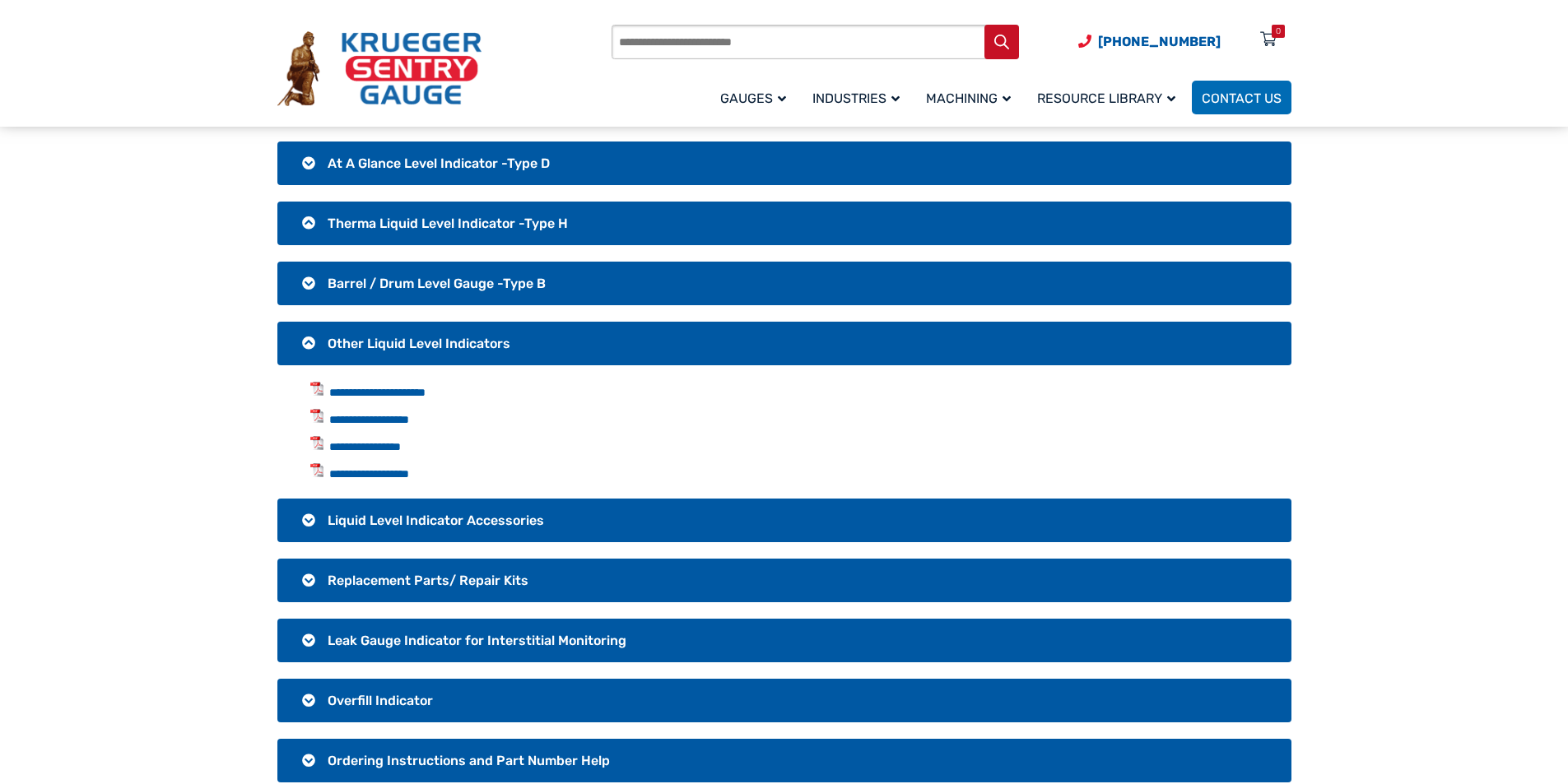
click at [399, 341] on span "Other Liquid Level Indicators" at bounding box center [420, 344] width 183 height 16
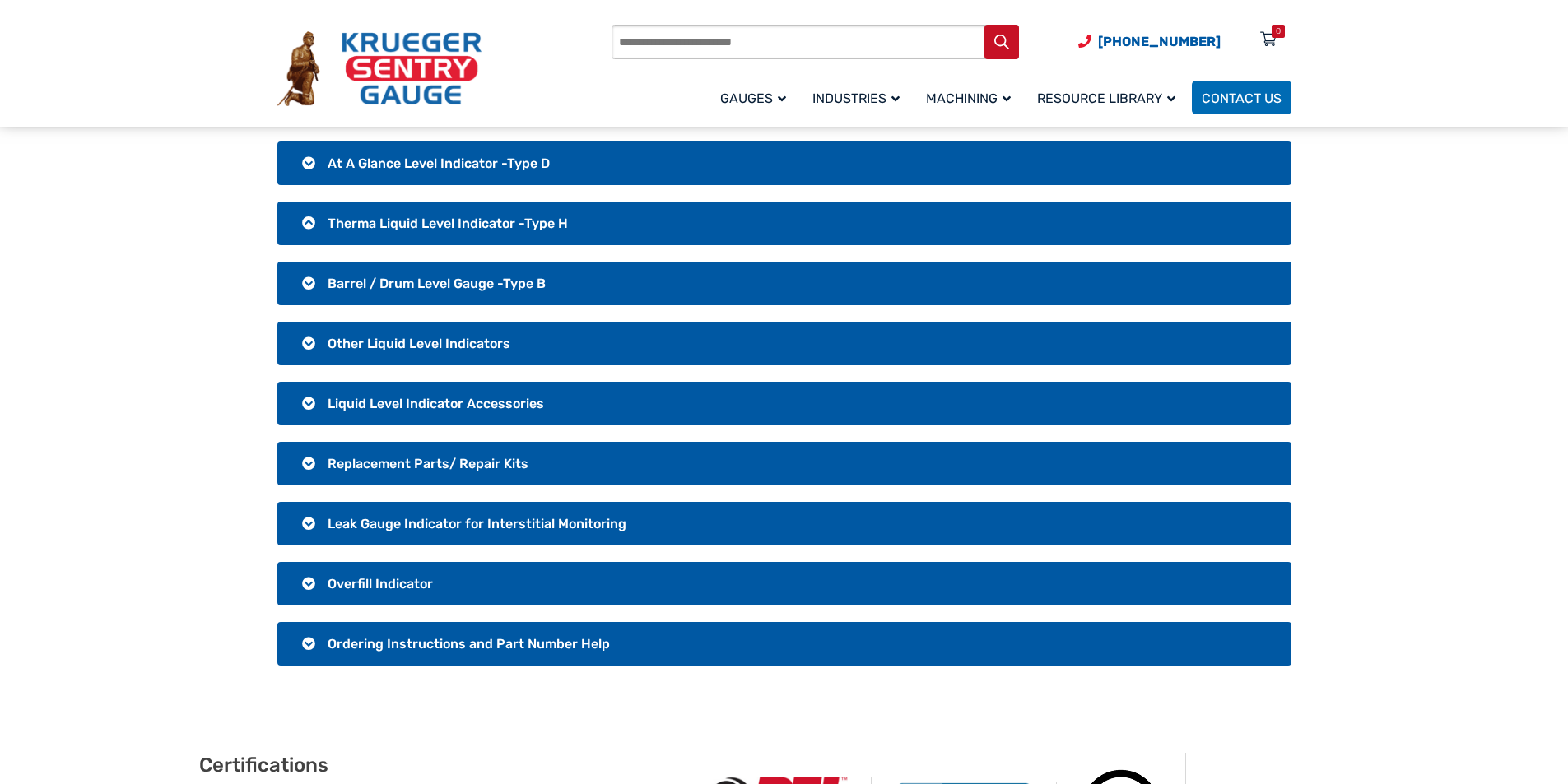
click at [414, 405] on span "Liquid Level Indicator Accessories" at bounding box center [436, 403] width 217 height 16
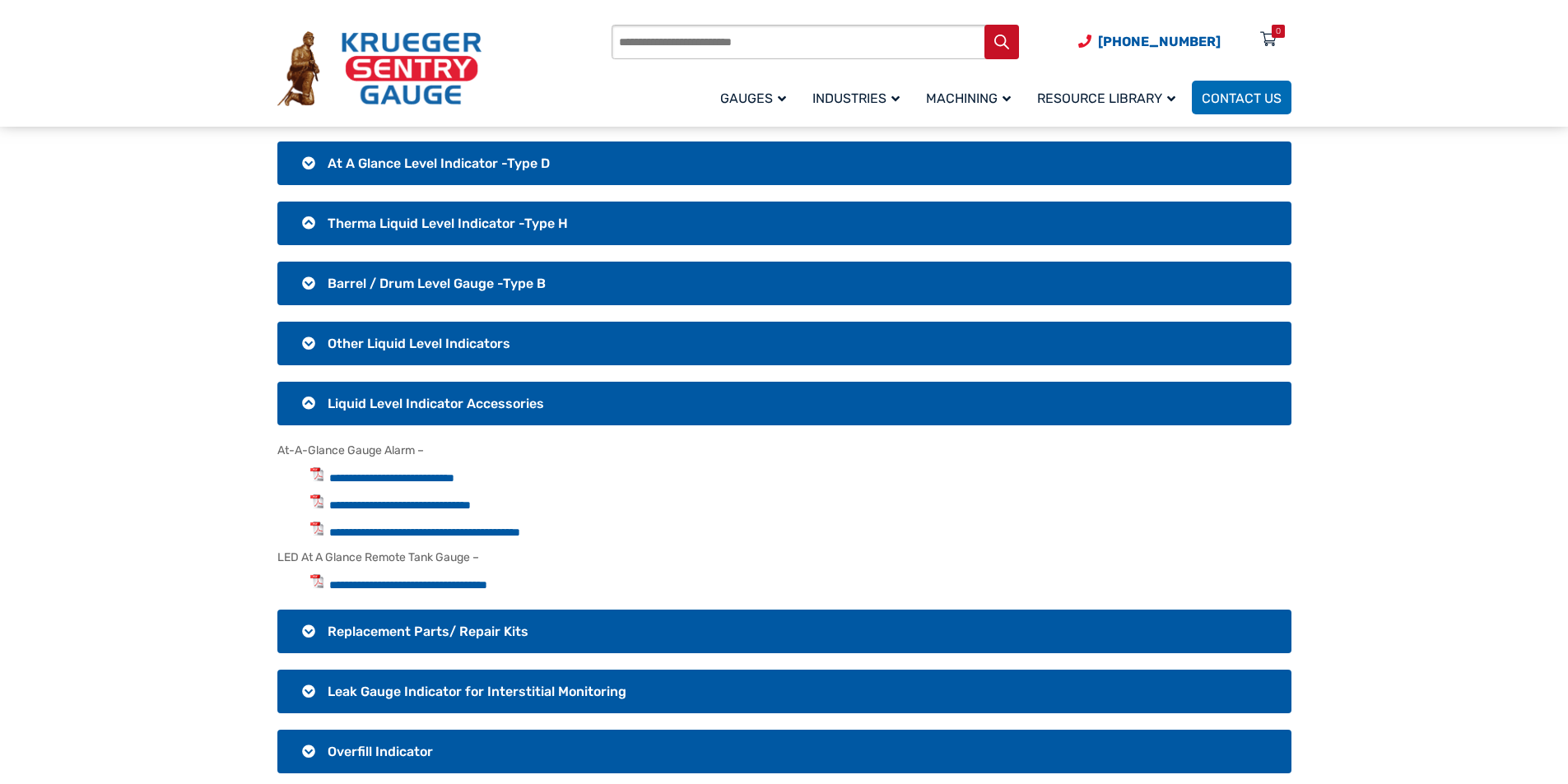
click at [414, 405] on span "Liquid Level Indicator Accessories" at bounding box center [436, 403] width 217 height 16
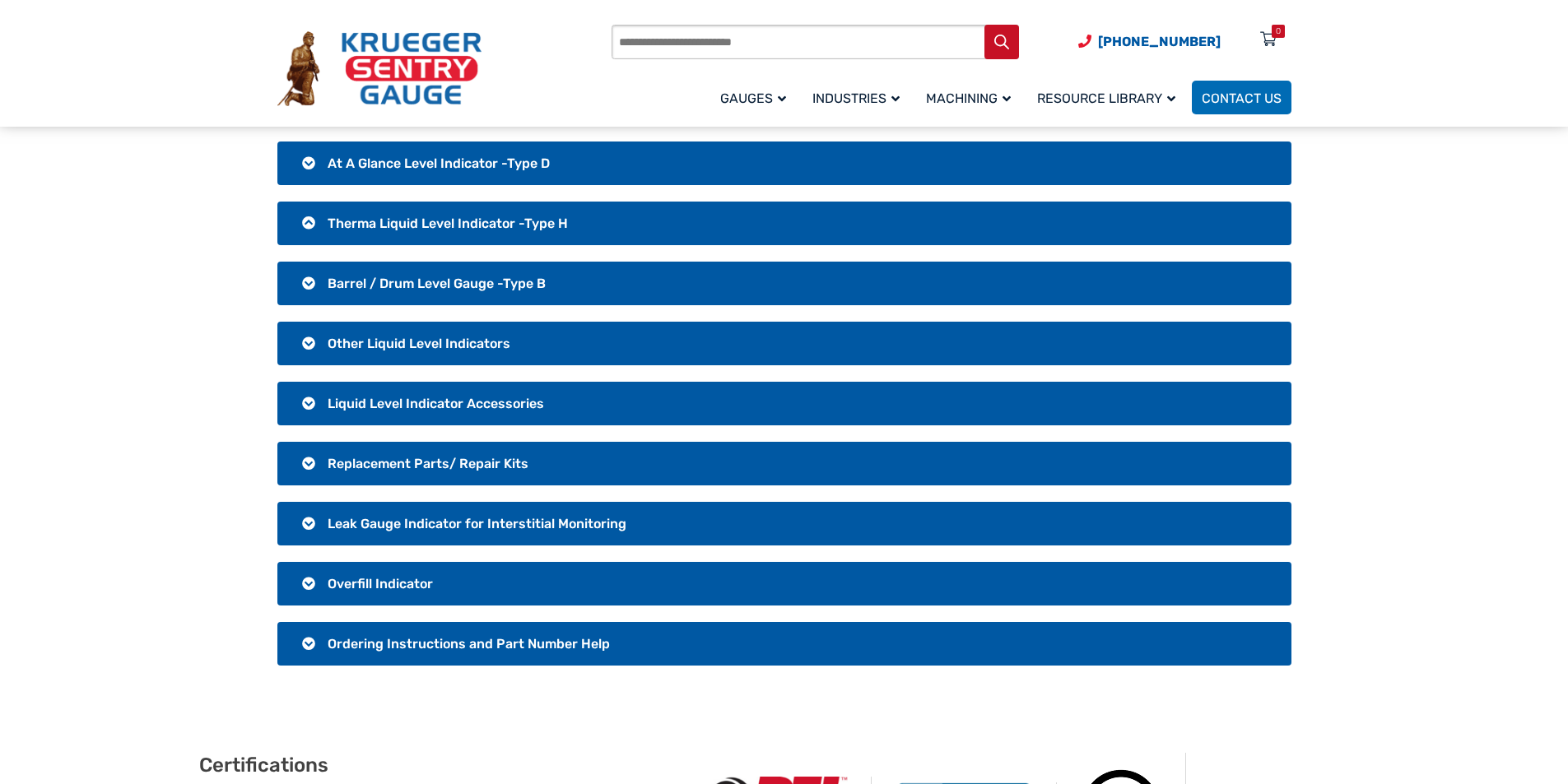
click at [413, 520] on span "Leak Gauge Indicator for Interstitial Monitoring" at bounding box center [477, 524] width 299 height 16
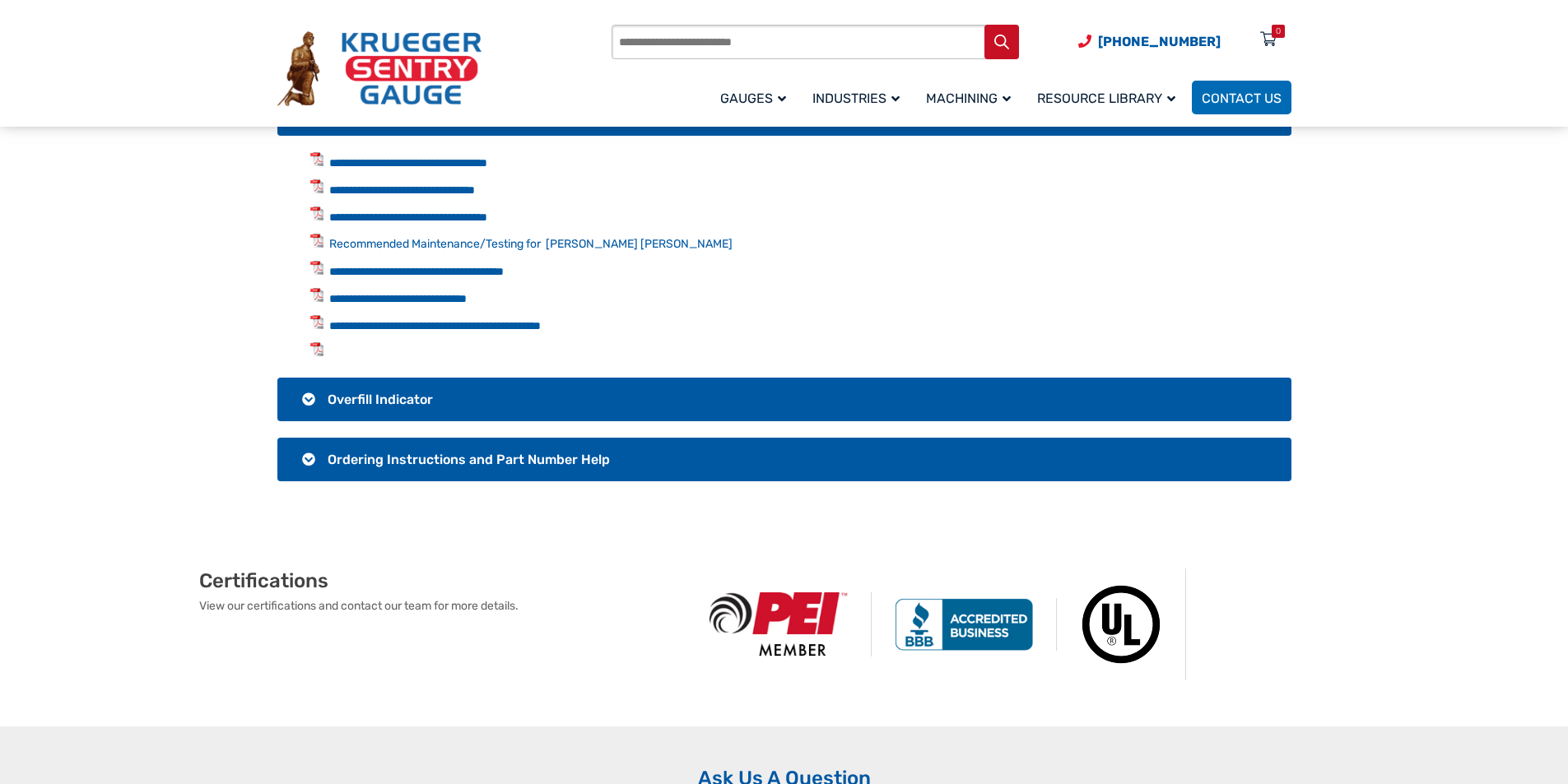
scroll to position [576, 0]
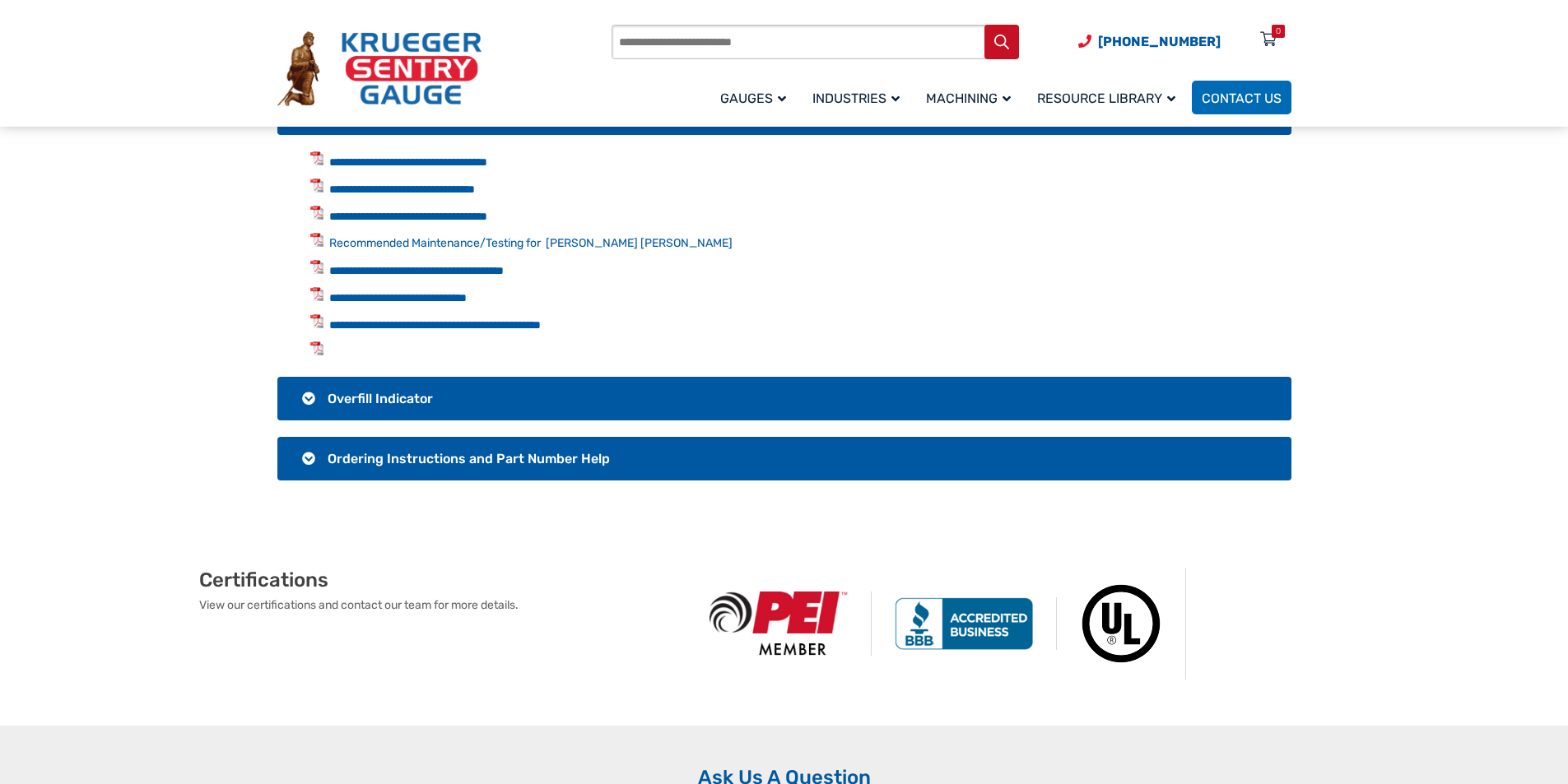
click at [377, 392] on span "Overfill Indicator" at bounding box center [381, 398] width 105 height 16
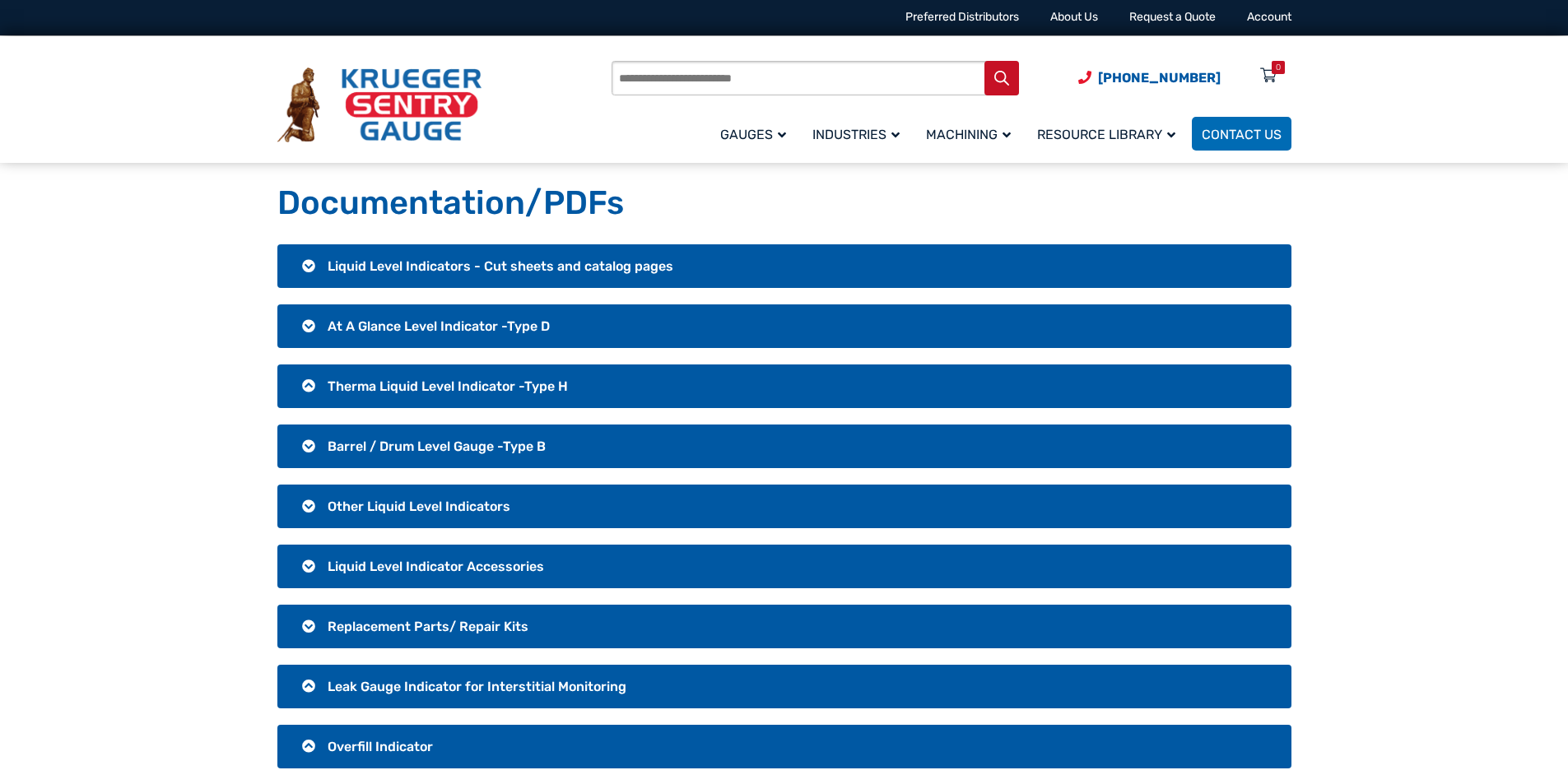
scroll to position [0, 0]
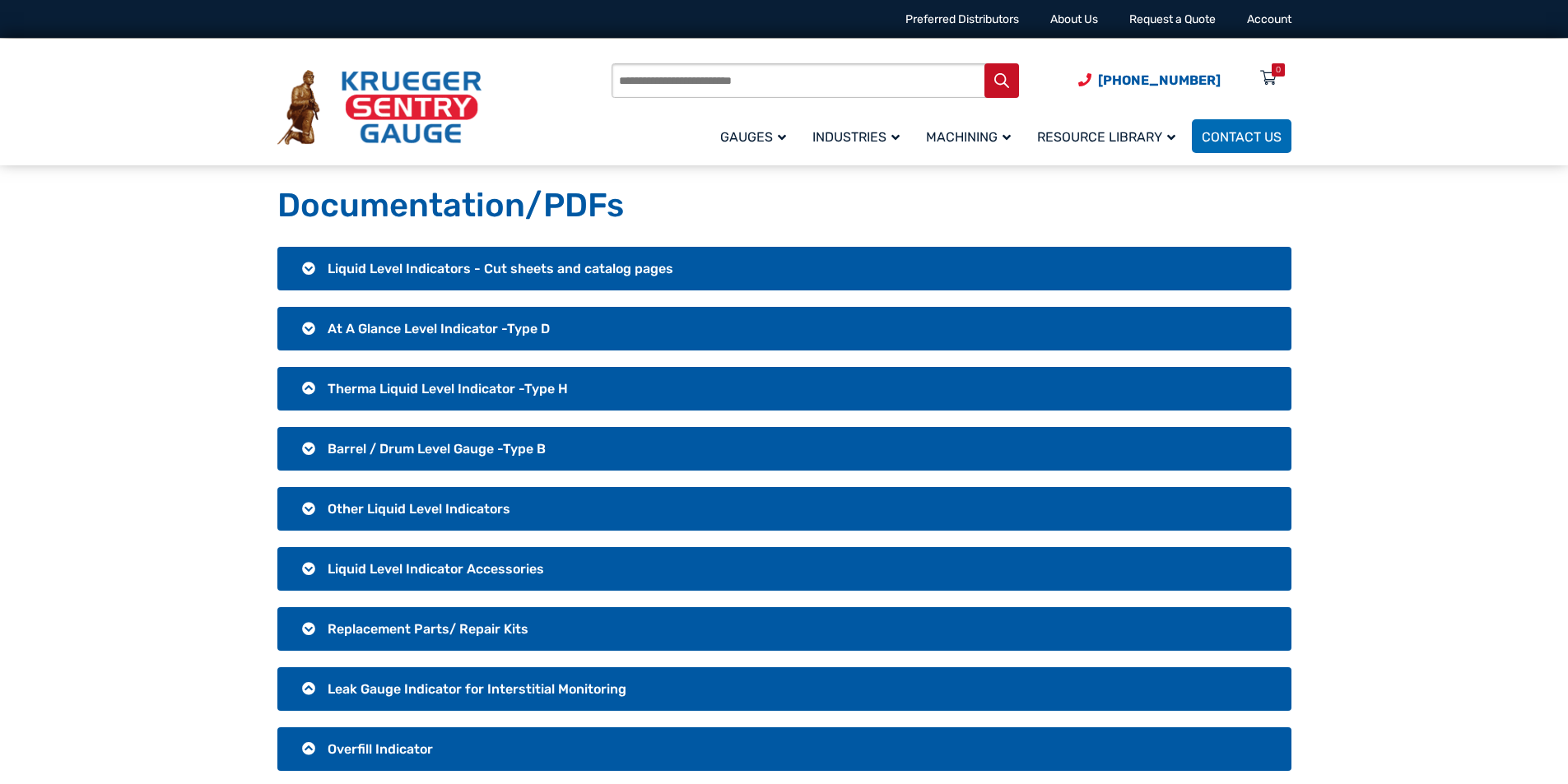
click at [399, 264] on span "Liquid Level Indicators - Cut sheets and catalog pages" at bounding box center [501, 268] width 346 height 16
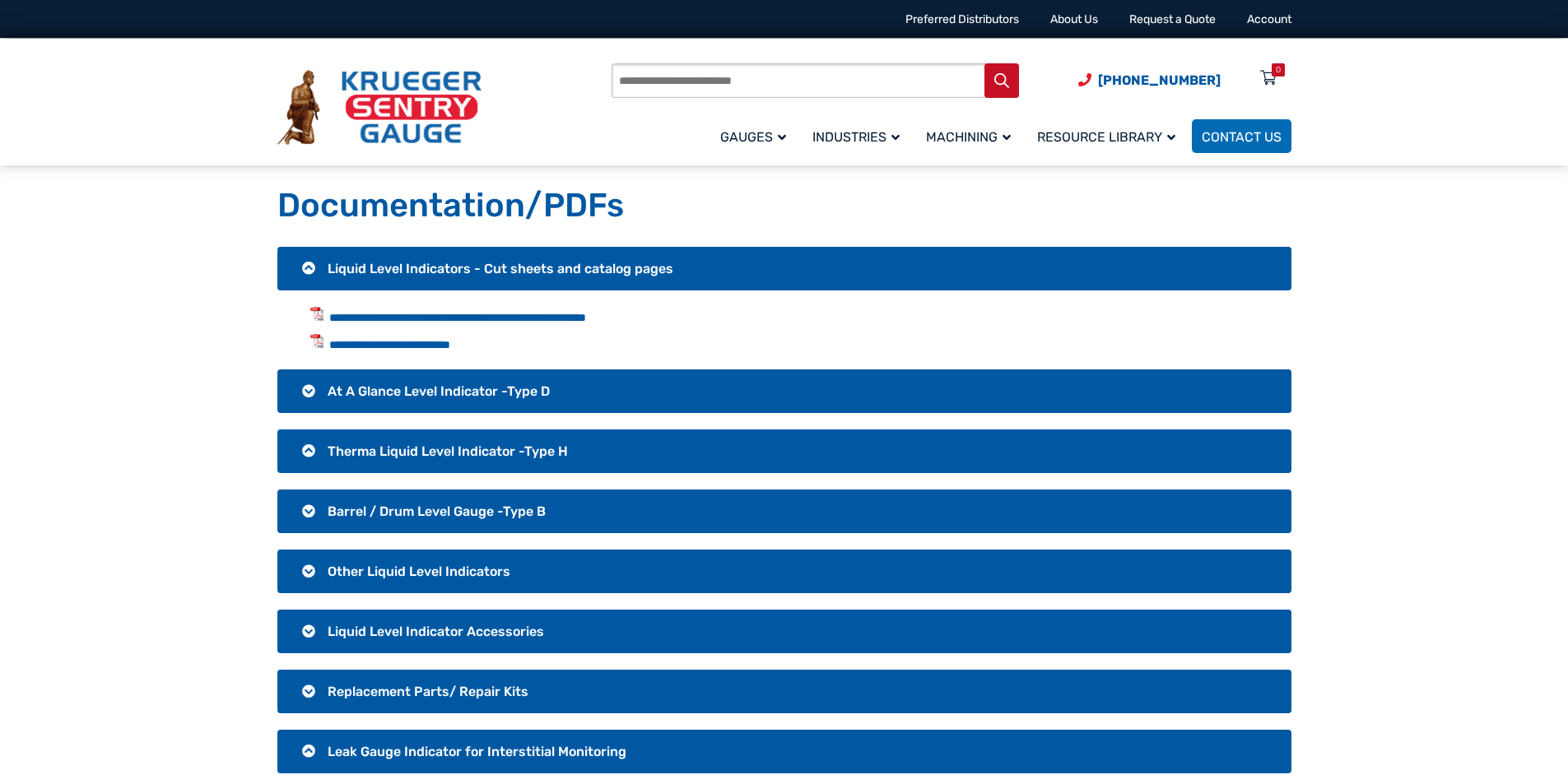
click at [392, 393] on span "At A Glance Level Indicator -Type D" at bounding box center [439, 392] width 223 height 16
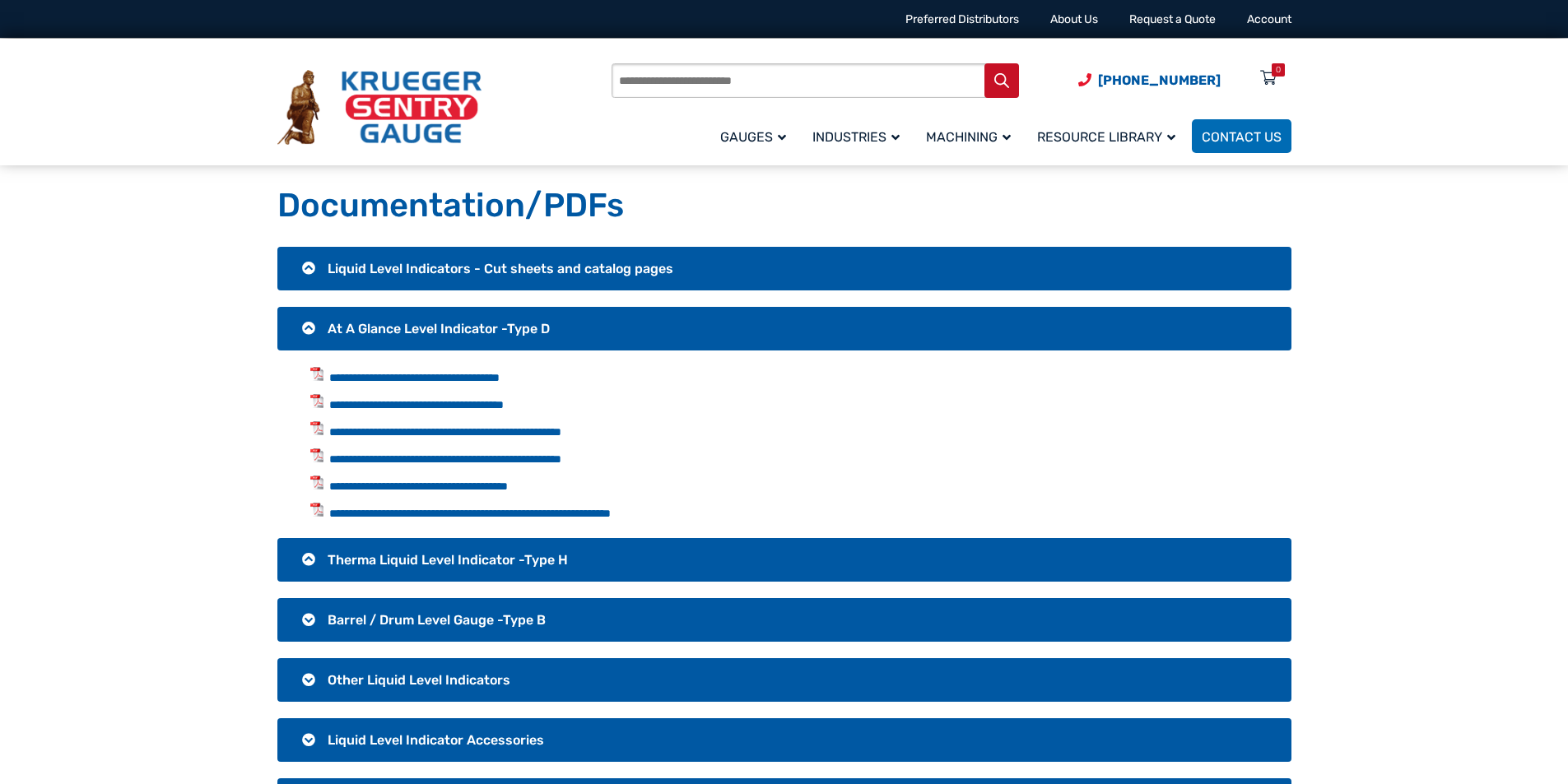
click at [414, 561] on span "Therma Liquid Level Indicator -Type H" at bounding box center [448, 560] width 241 height 16
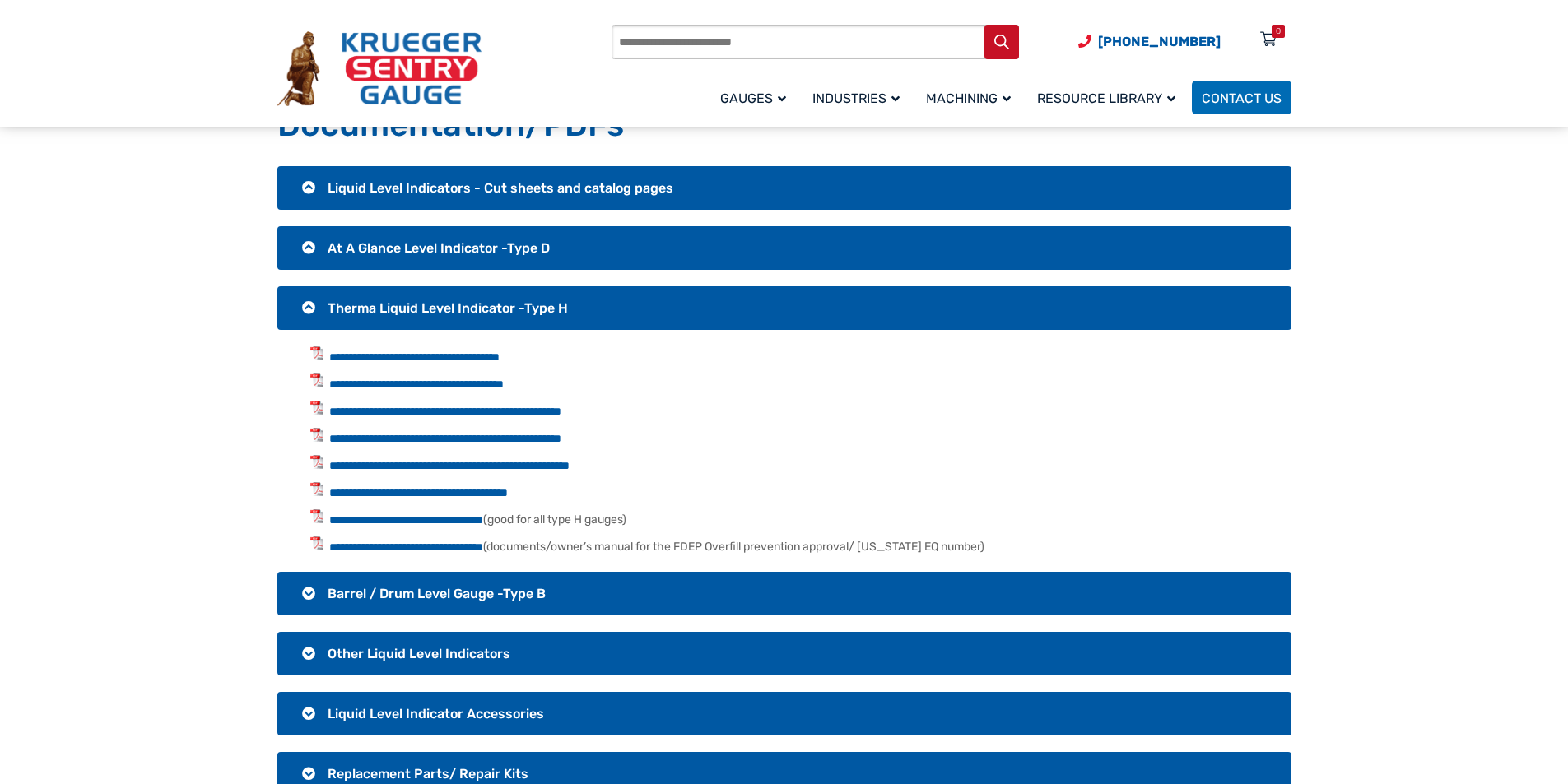
scroll to position [81, 0]
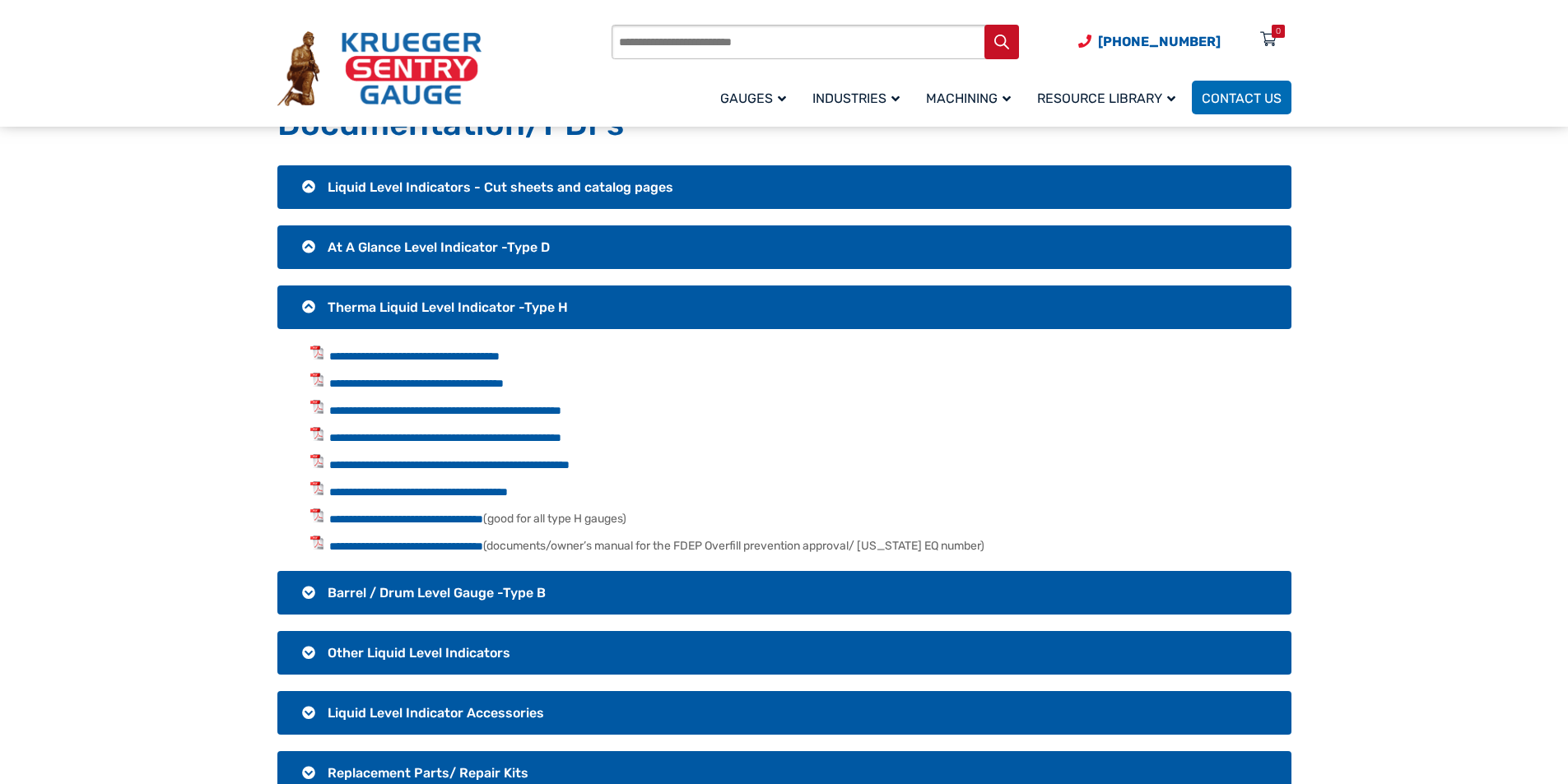
click at [407, 583] on h3 "Barrel / Drum Level Gauge -Type B" at bounding box center [784, 593] width 1014 height 44
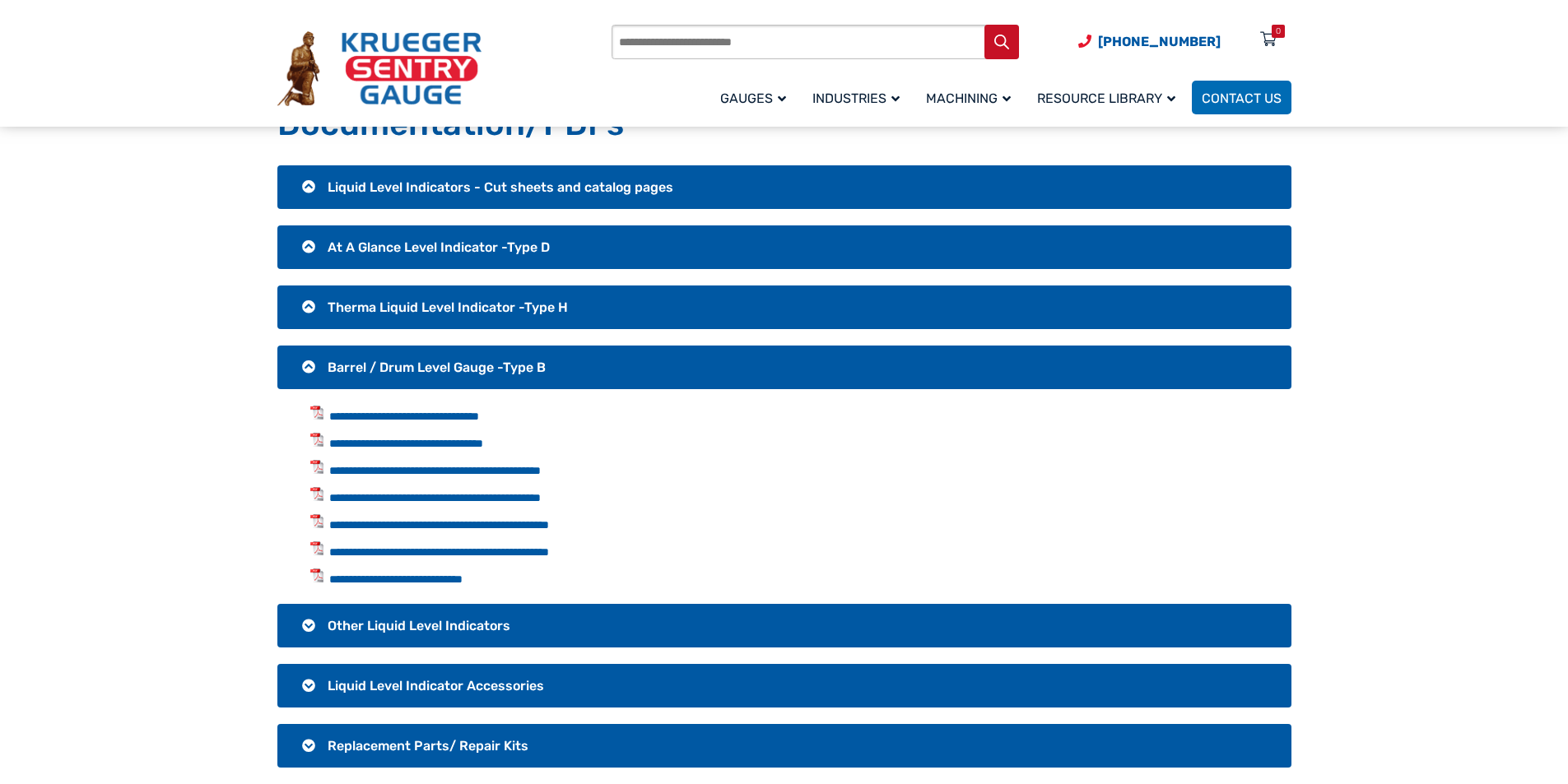
click at [405, 628] on span "Other Liquid Level Indicators" at bounding box center [420, 626] width 183 height 16
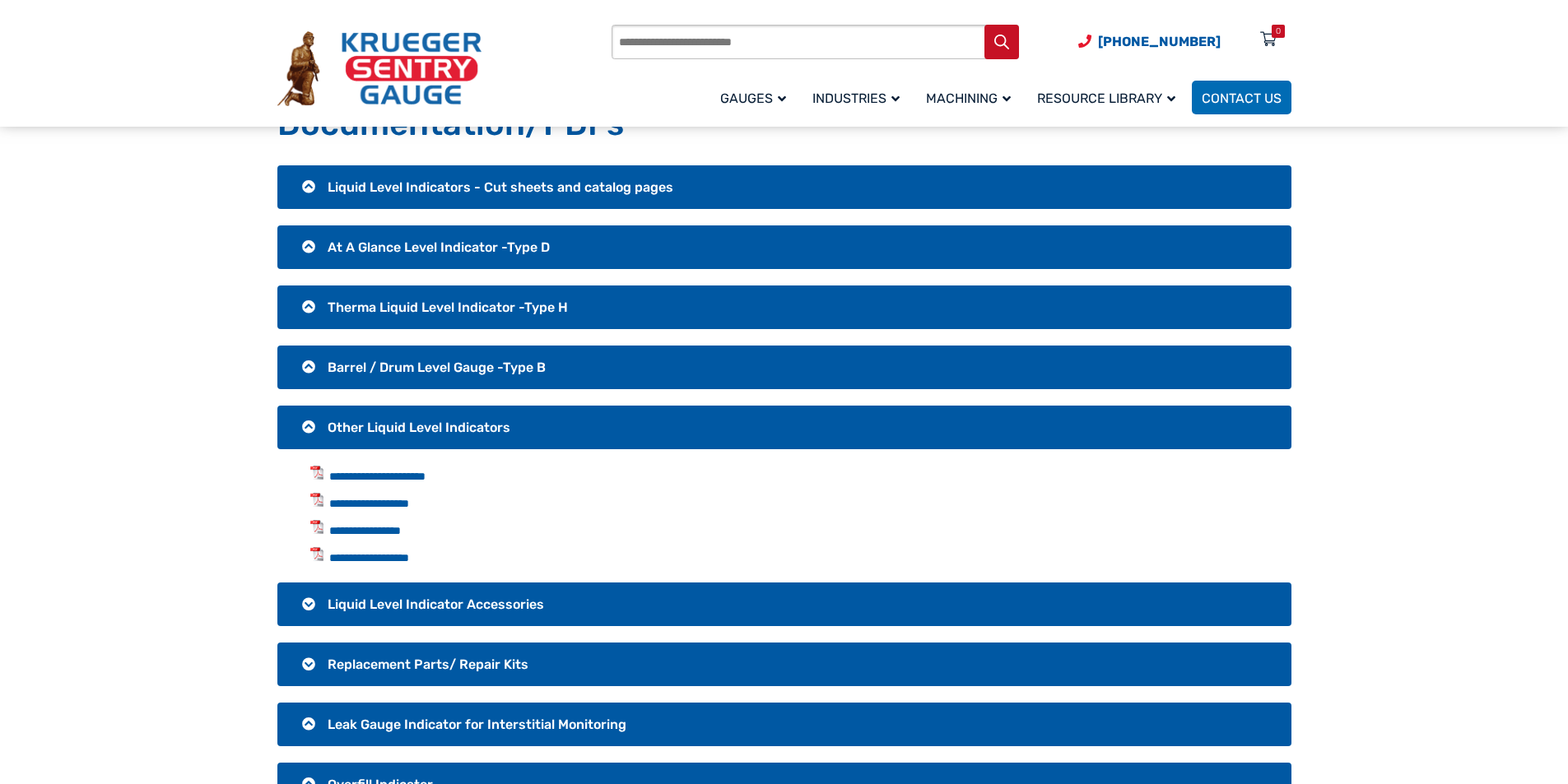
click at [405, 608] on span "Liquid Level Indicator Accessories" at bounding box center [436, 604] width 217 height 16
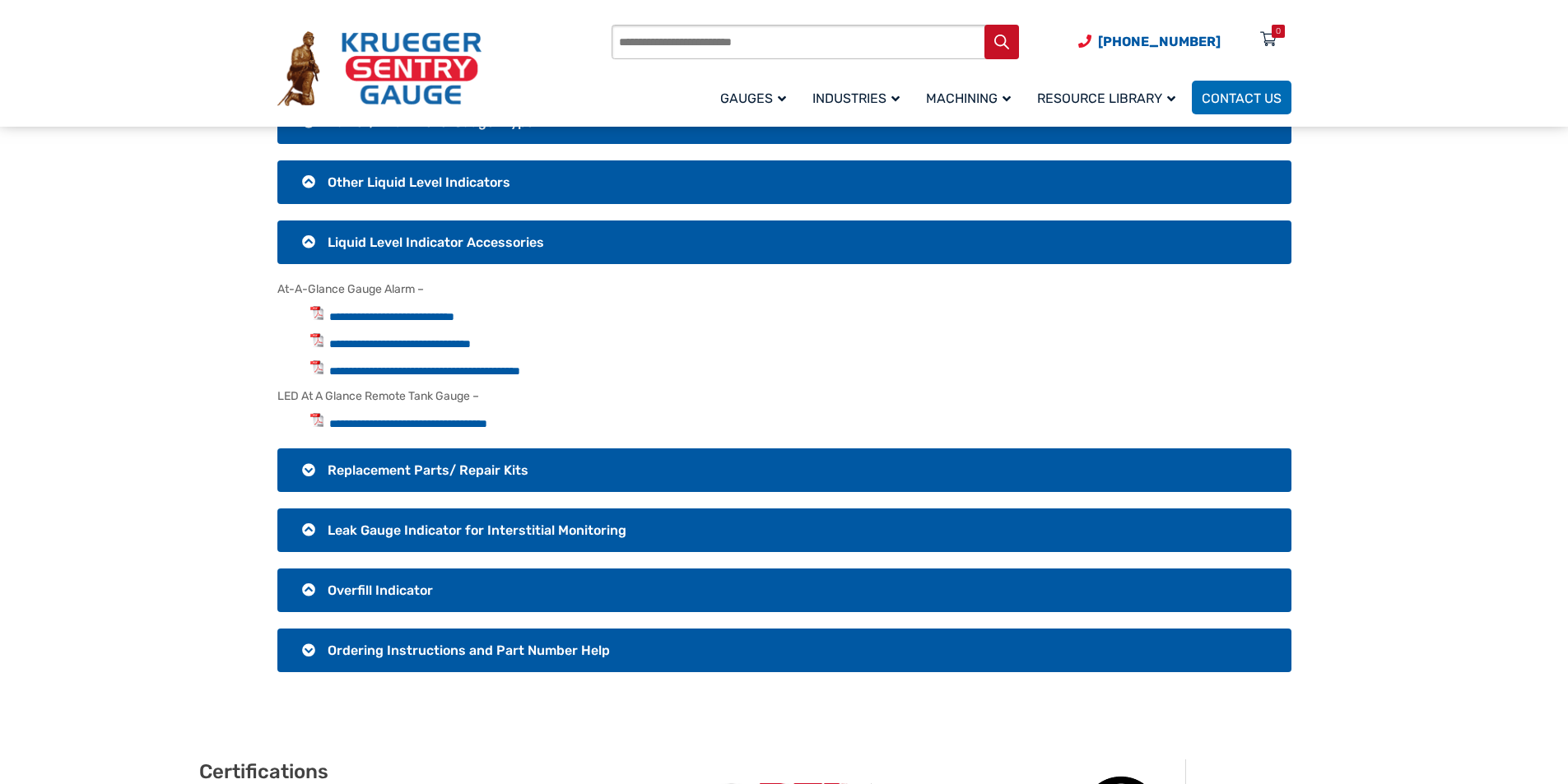
scroll to position [328, 0]
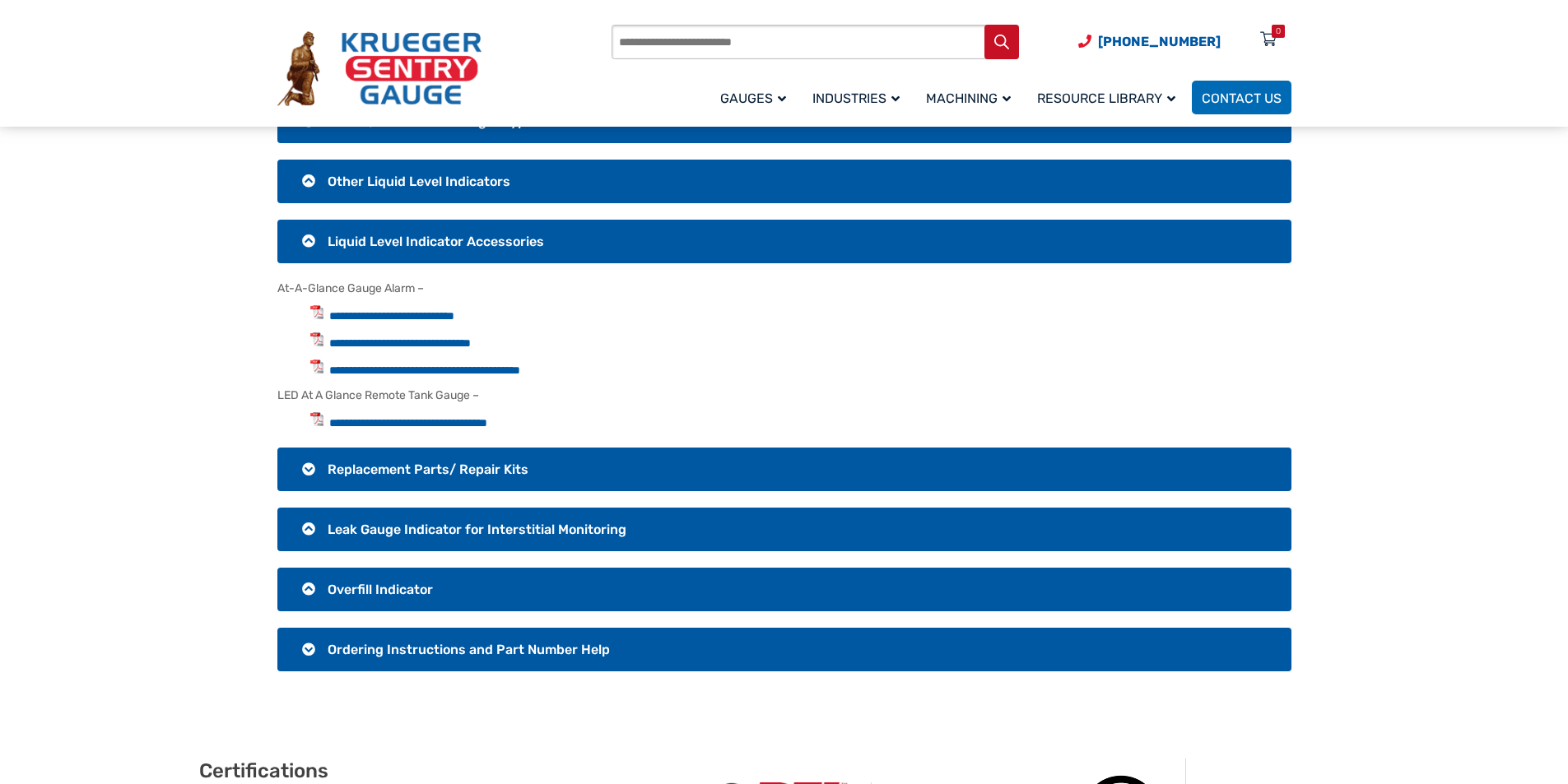
click at [400, 583] on span "Overfill Indicator" at bounding box center [381, 589] width 105 height 16
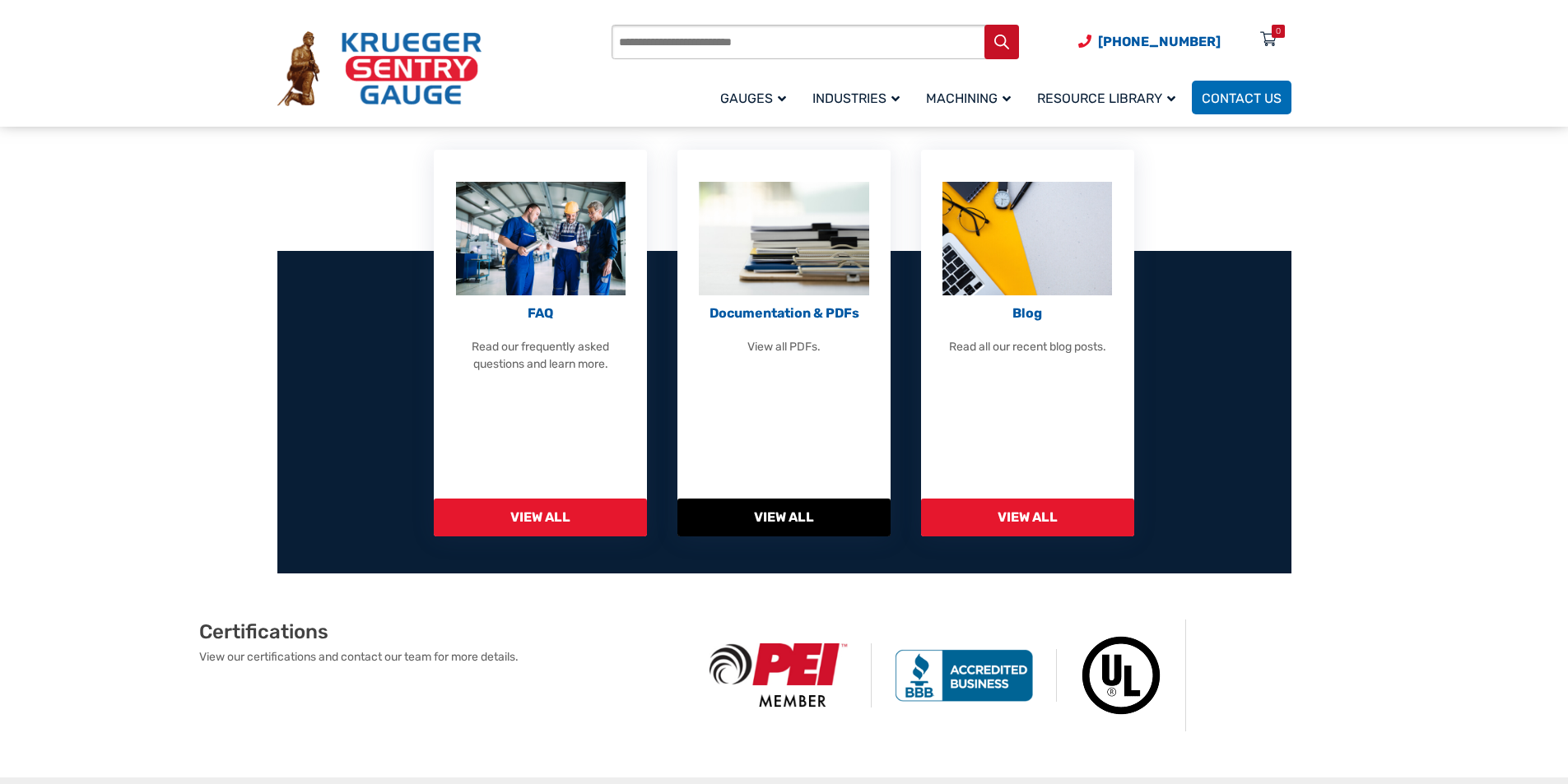
click at [796, 514] on span "View All" at bounding box center [784, 518] width 213 height 38
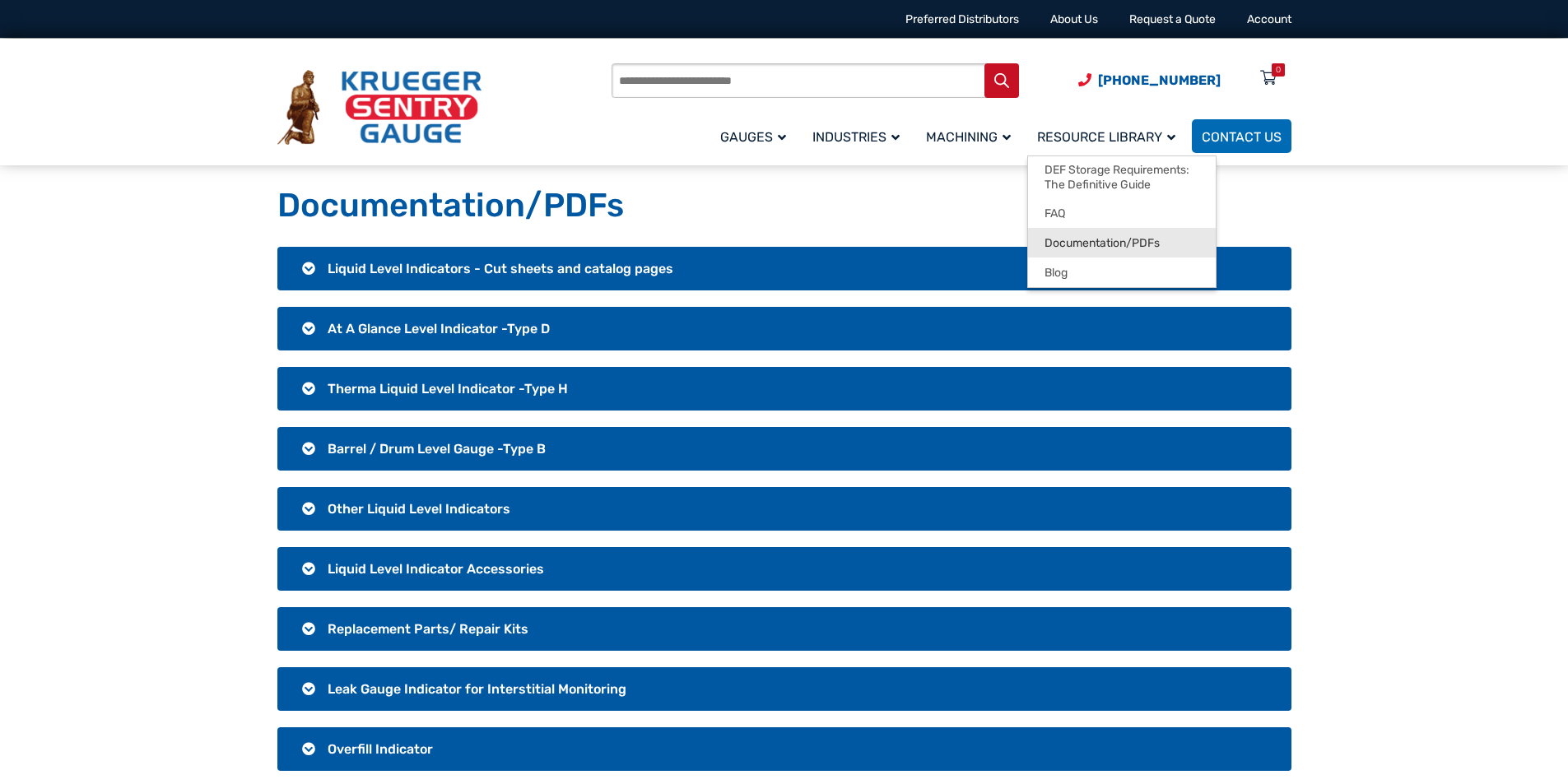
click at [1099, 236] on span "Documentation/PDFs" at bounding box center [1103, 243] width 115 height 15
click at [413, 260] on span "Liquid Level Indicators - Cut sheets and catalog pages" at bounding box center [501, 268] width 346 height 16
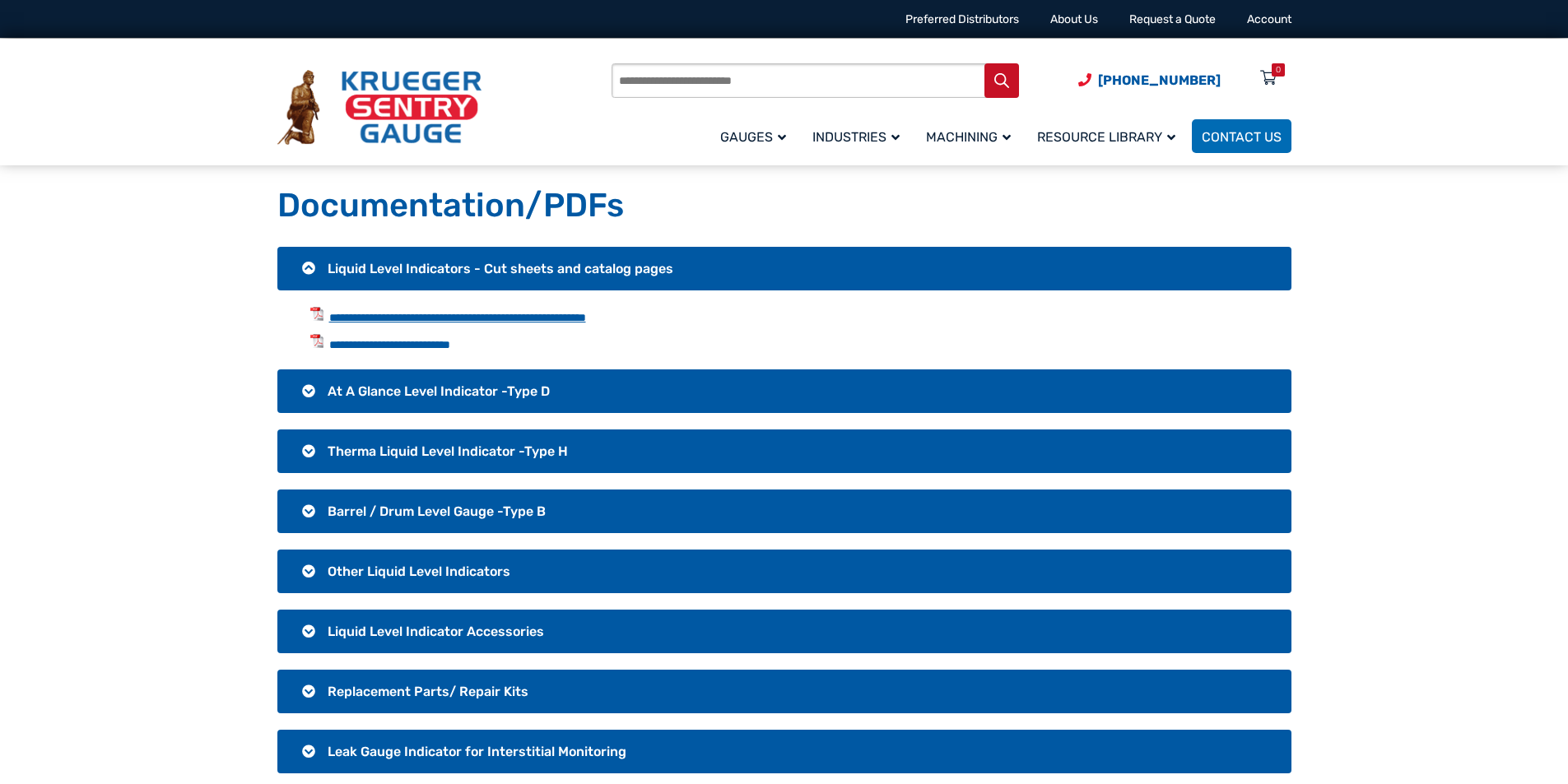
click at [419, 317] on link "**********" at bounding box center [457, 318] width 257 height 12
click at [429, 344] on link "**********" at bounding box center [390, 345] width 121 height 12
